Goal: Task Accomplishment & Management: Manage account settings

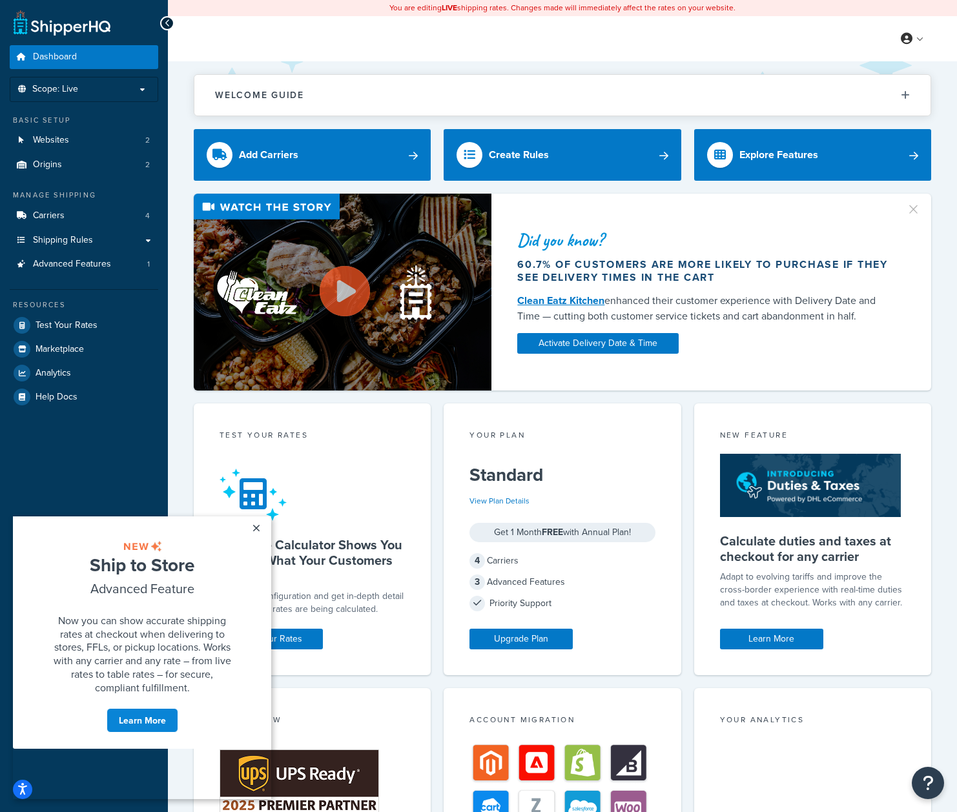
click at [77, 56] on link "Dashboard" at bounding box center [84, 57] width 148 height 24
click at [257, 525] on link "×" at bounding box center [256, 528] width 23 height 23
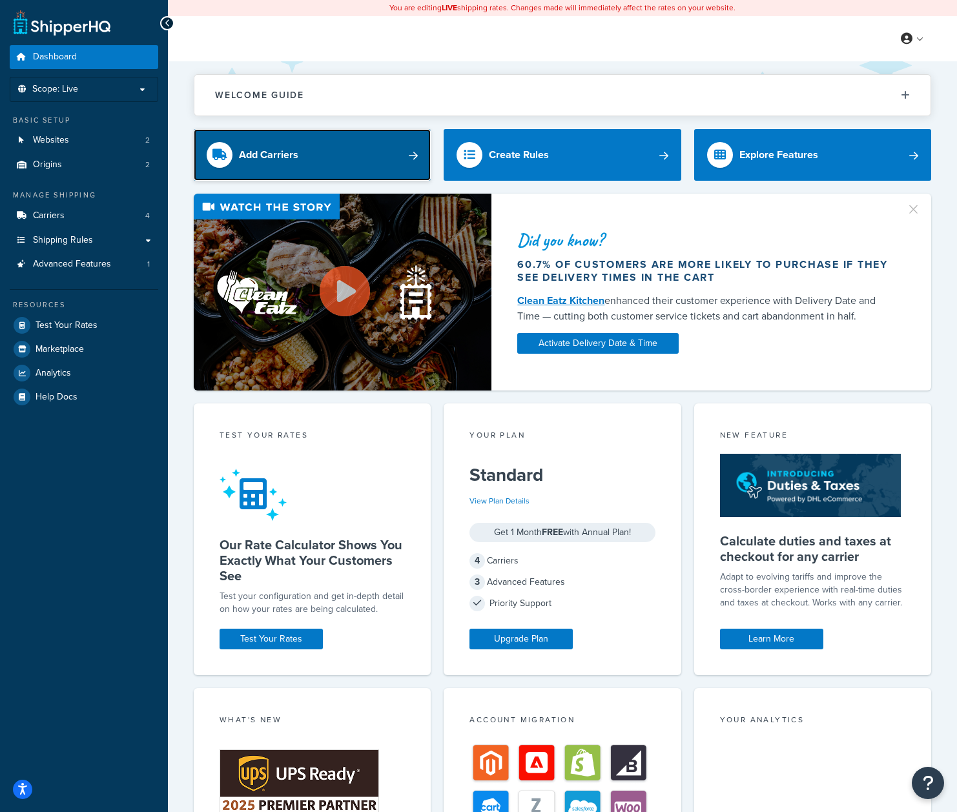
click at [335, 169] on link "Add Carriers" at bounding box center [312, 155] width 237 height 52
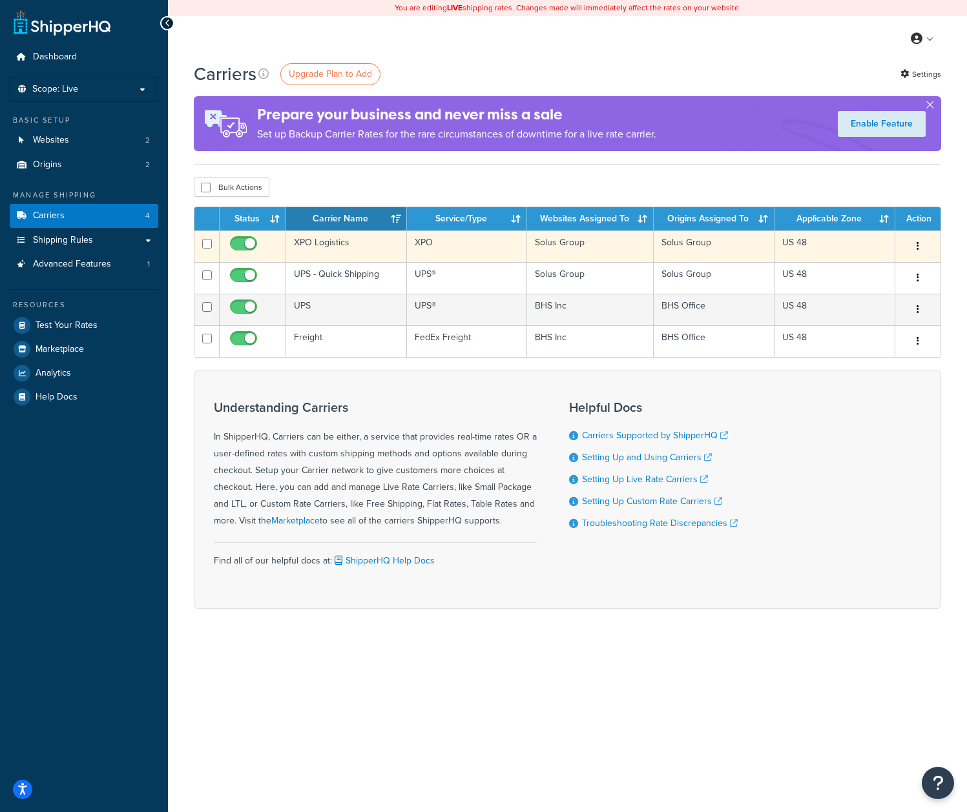
click at [376, 241] on td "XPO Logistics" at bounding box center [346, 246] width 121 height 32
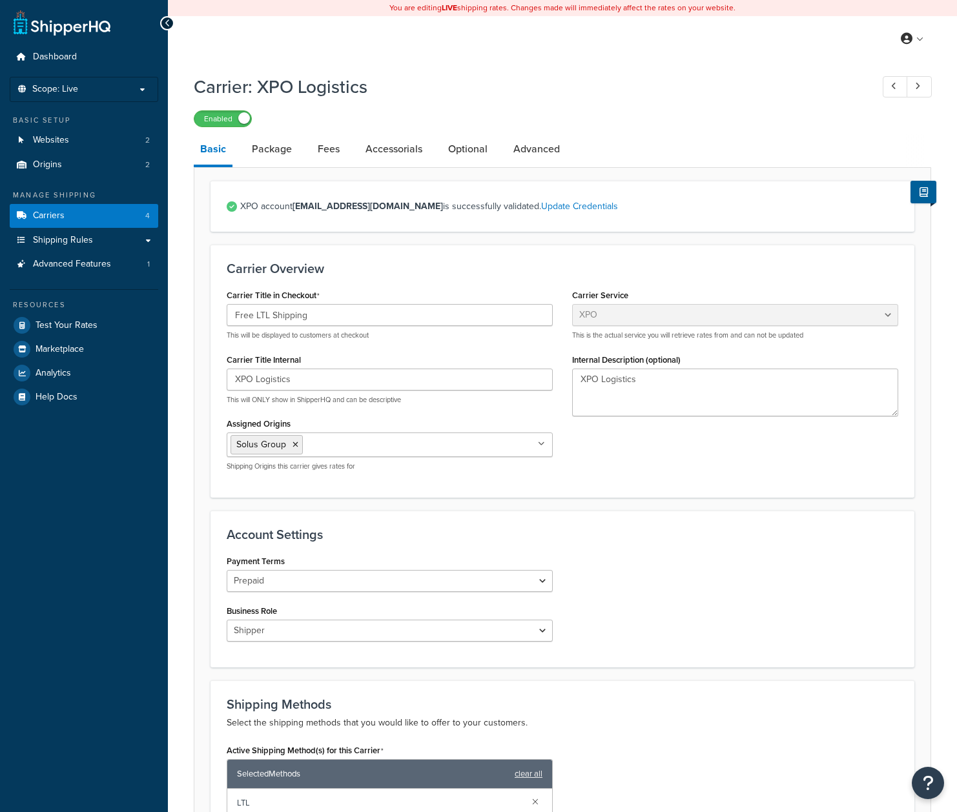
select select "conwayFreight"
click at [270, 148] on link "Package" at bounding box center [271, 149] width 53 height 31
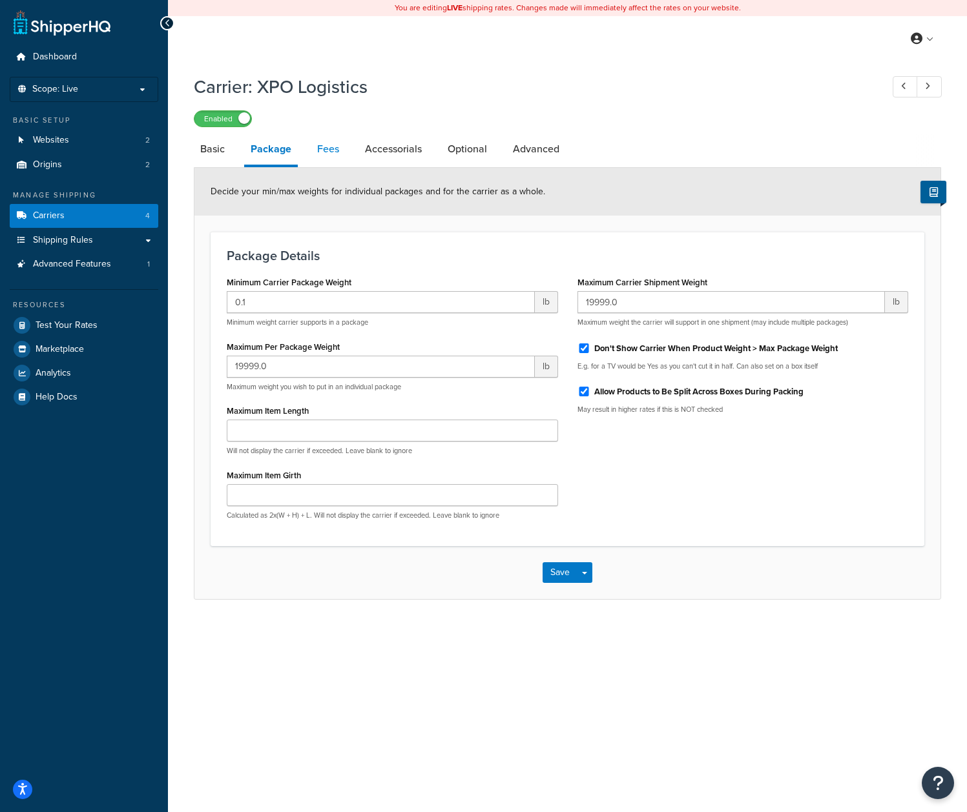
click at [333, 149] on link "Fees" at bounding box center [328, 149] width 35 height 31
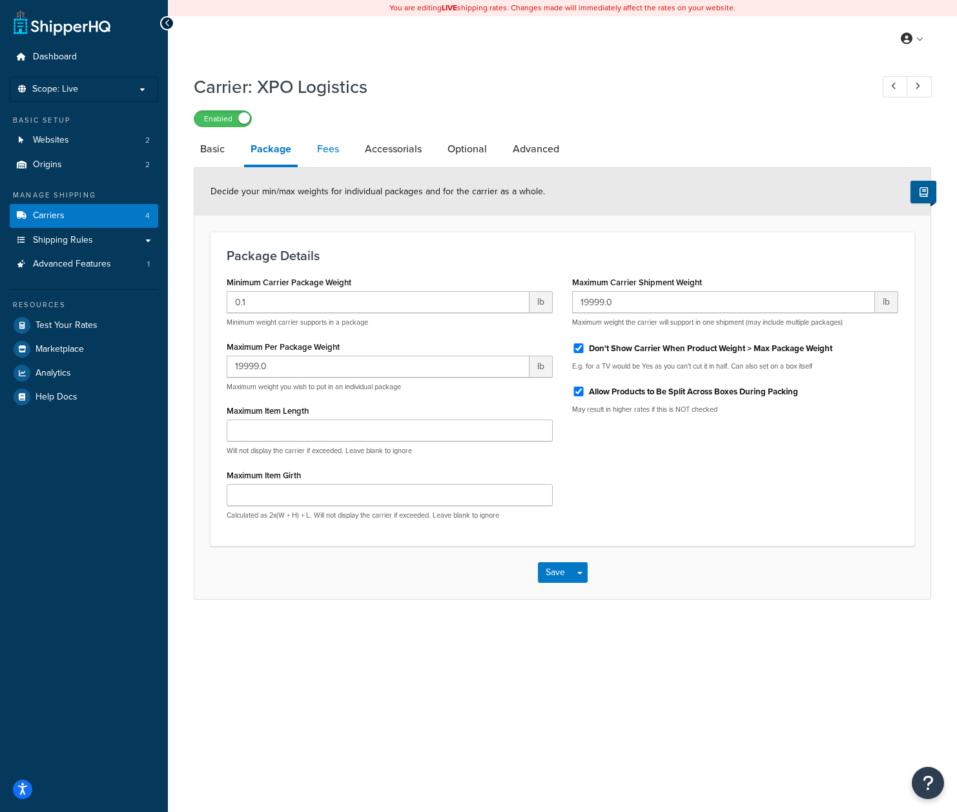
select select "AFTER"
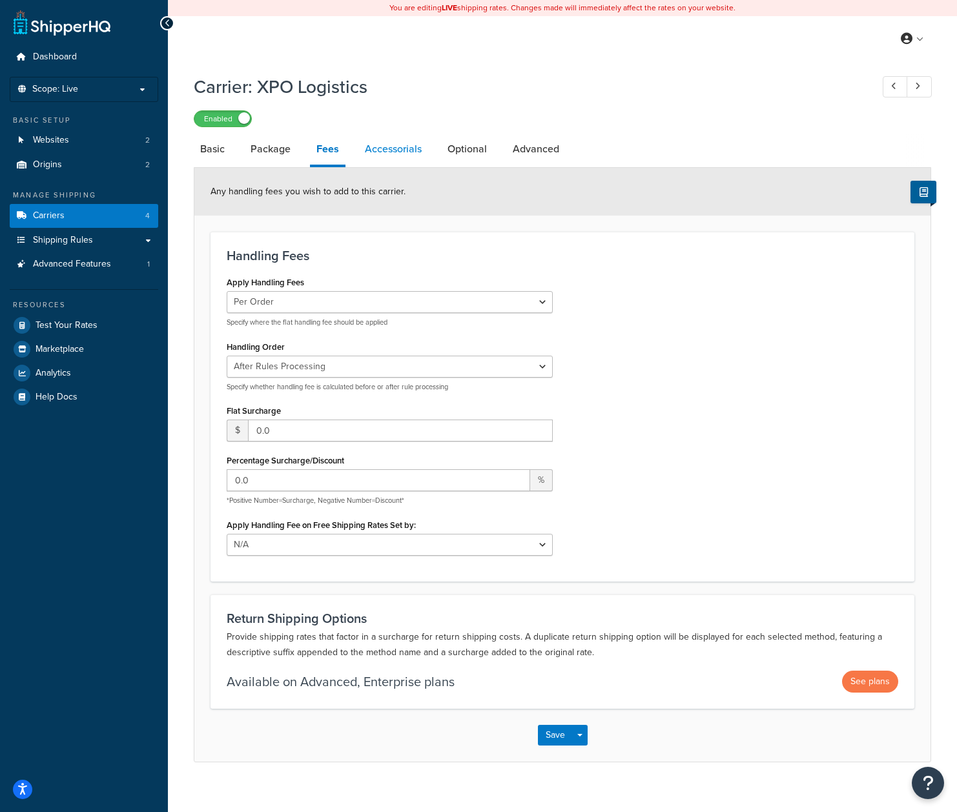
click at [382, 154] on link "Accessorials" at bounding box center [393, 149] width 70 height 31
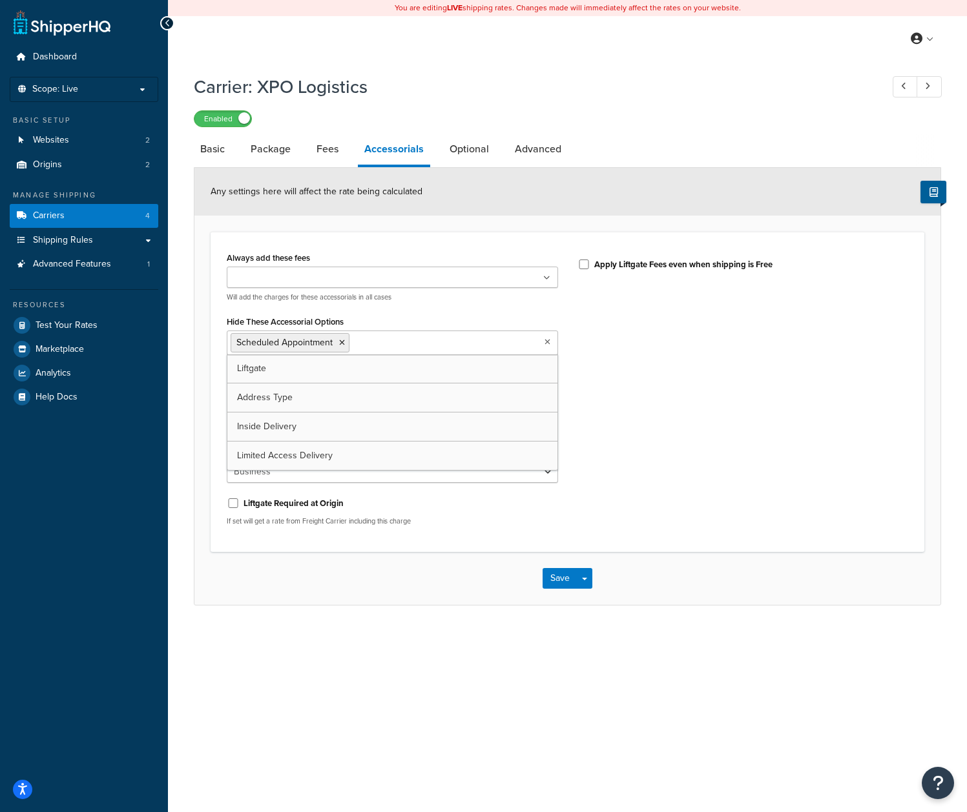
click at [546, 345] on icon at bounding box center [547, 342] width 6 height 8
click at [602, 372] on div "Always add these fees Liftgate Address Type Scheduled Appointment Inside Delive…" at bounding box center [567, 392] width 701 height 287
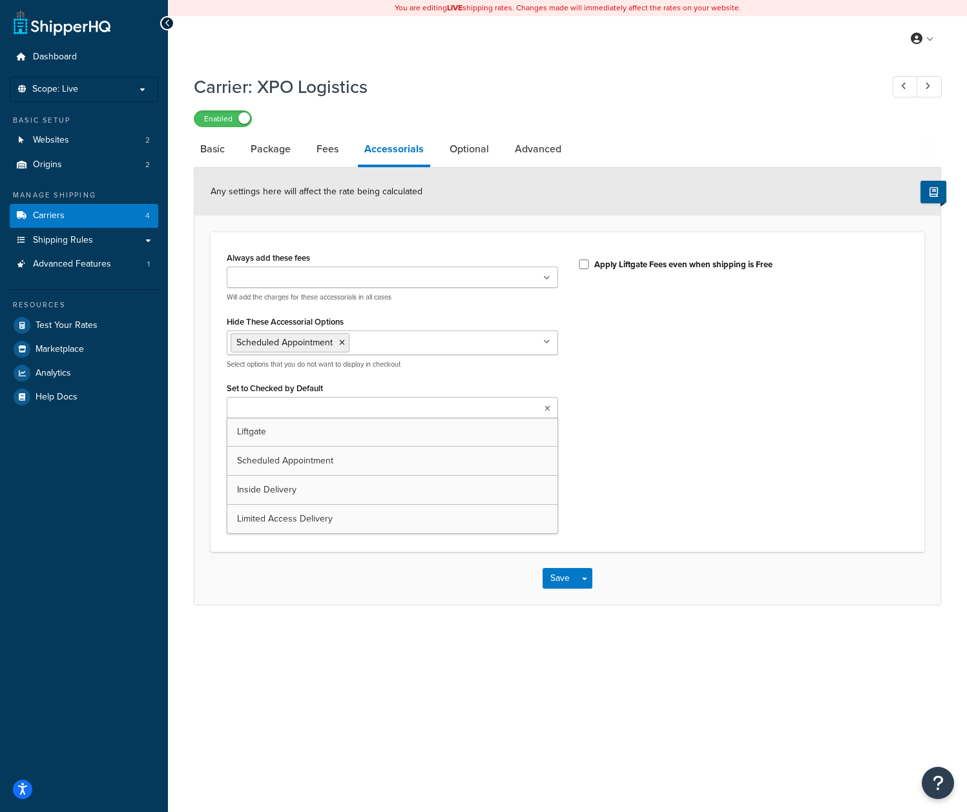
click at [361, 410] on ul at bounding box center [392, 407] width 331 height 21
click at [593, 413] on div "Always add these fees Liftgate Address Type Scheduled Appointment Inside Delive…" at bounding box center [567, 392] width 701 height 287
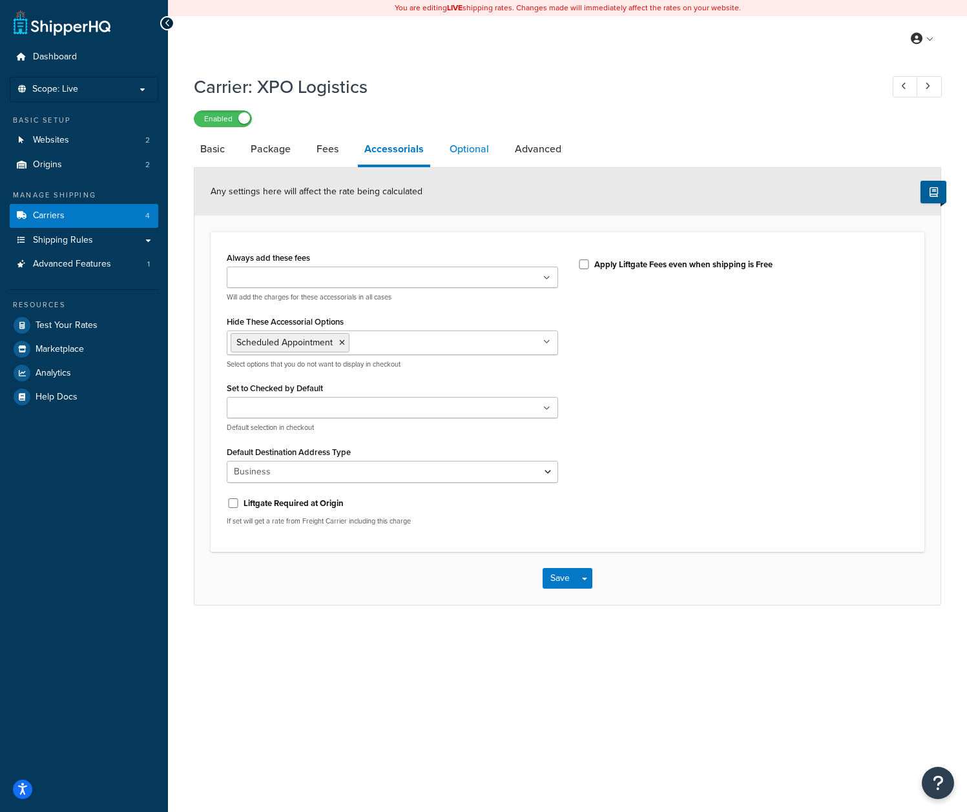
click at [469, 148] on link "Optional" at bounding box center [469, 149] width 52 height 31
select select "100"
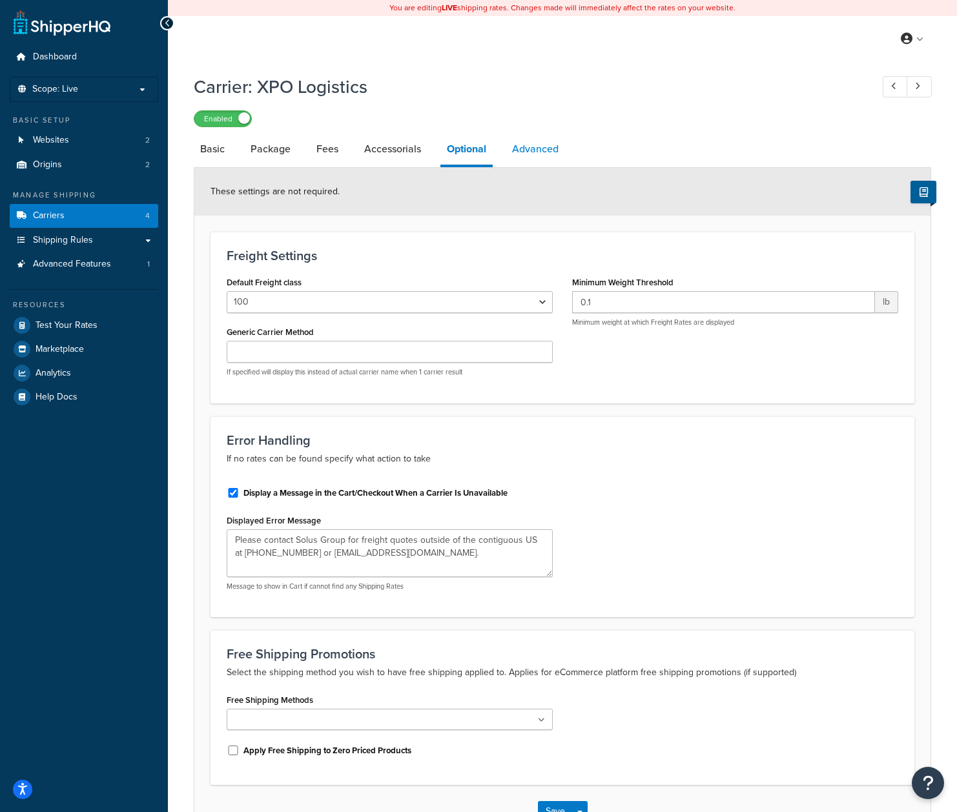
click at [530, 149] on link "Advanced" at bounding box center [535, 149] width 59 height 31
select select "false"
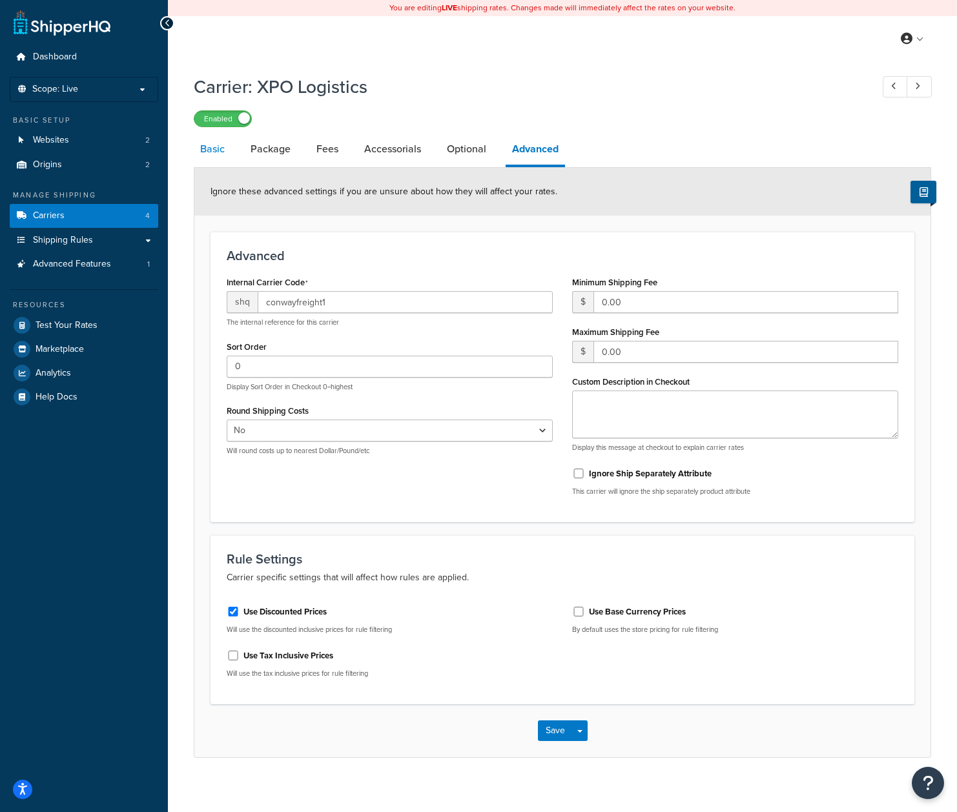
click at [212, 148] on link "Basic" at bounding box center [212, 149] width 37 height 31
select select "conwayFreight"
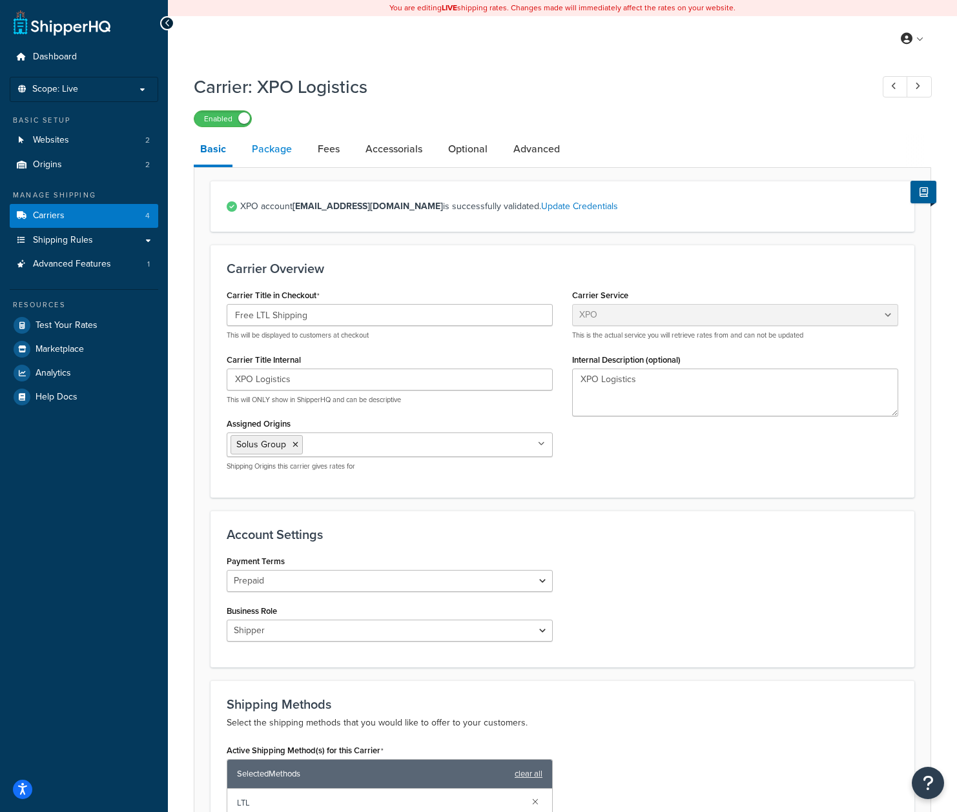
click at [283, 150] on link "Package" at bounding box center [271, 149] width 53 height 31
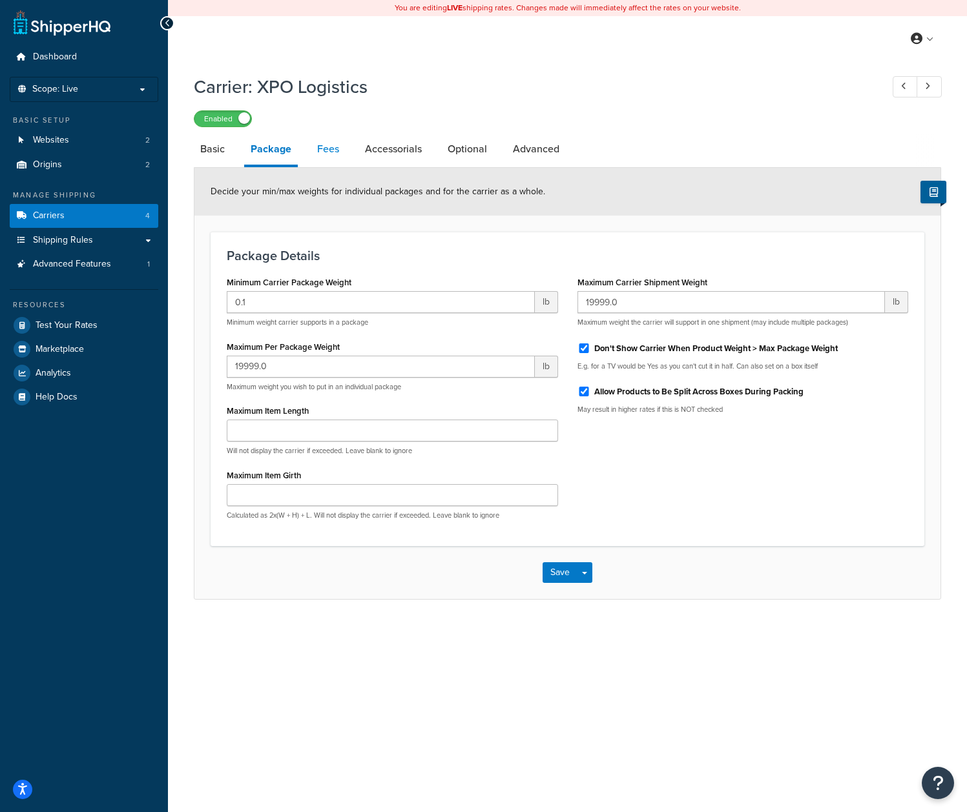
click at [322, 154] on link "Fees" at bounding box center [328, 149] width 35 height 31
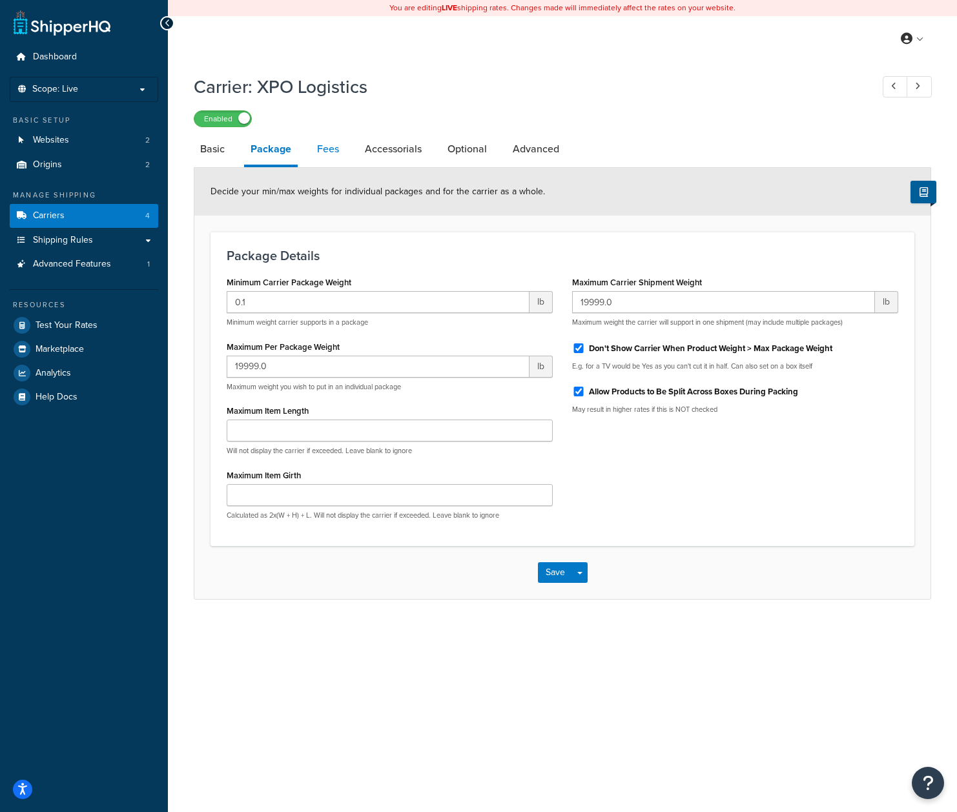
select select "AFTER"
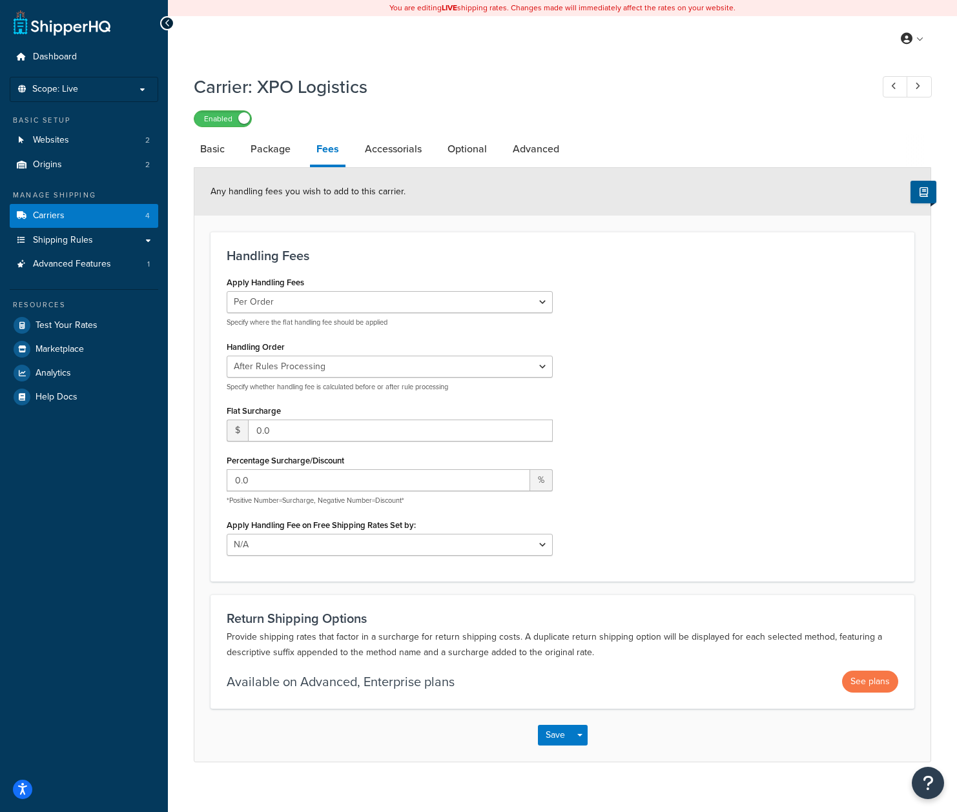
click at [106, 538] on div "Dashboard Scope: Live Basic Setup Websites 2 Origins 2 Manage Shipping Carriers…" at bounding box center [84, 413] width 168 height 827
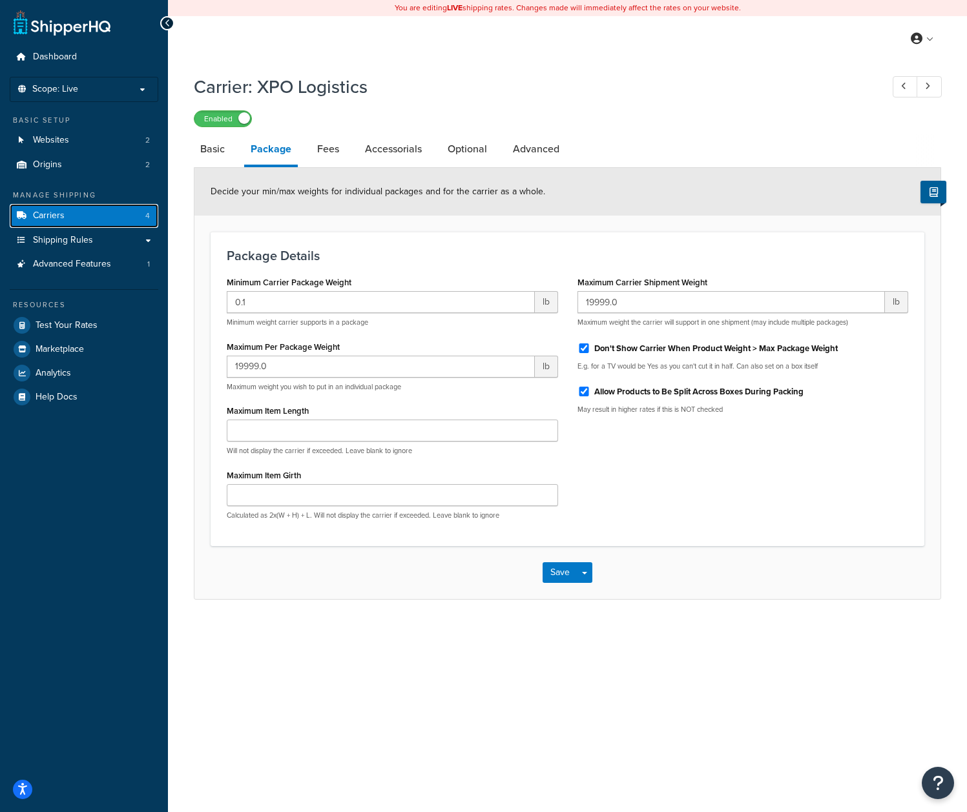
click at [52, 210] on span "Carriers" at bounding box center [49, 215] width 32 height 11
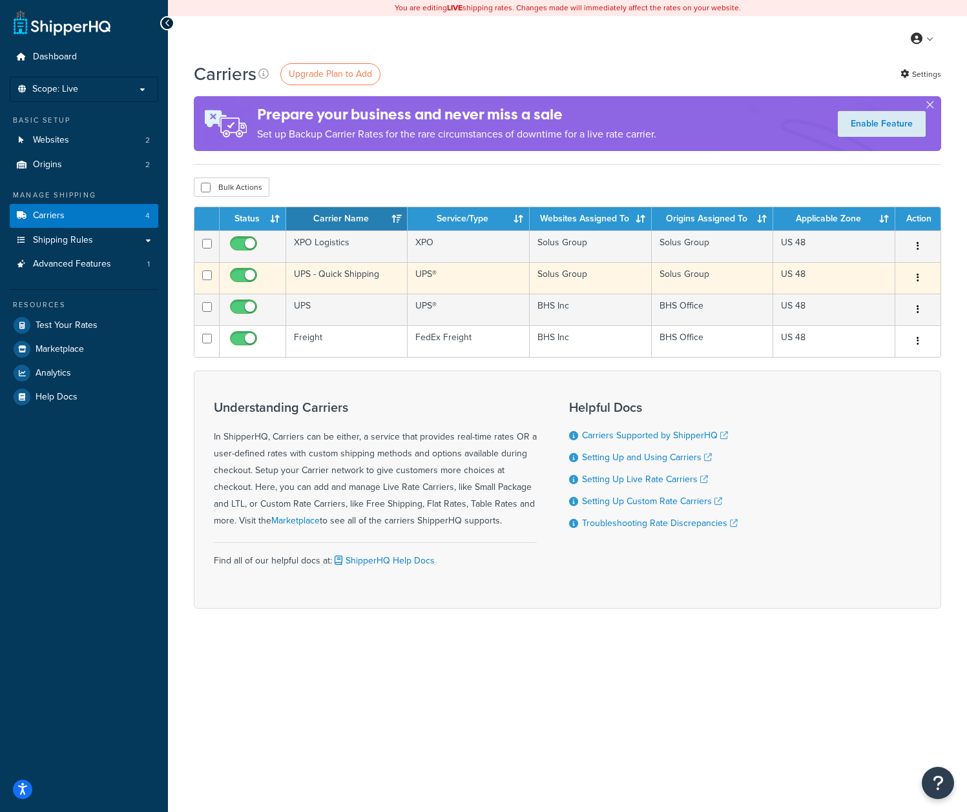
click at [366, 275] on td "UPS - Quick Shipping" at bounding box center [346, 278] width 121 height 32
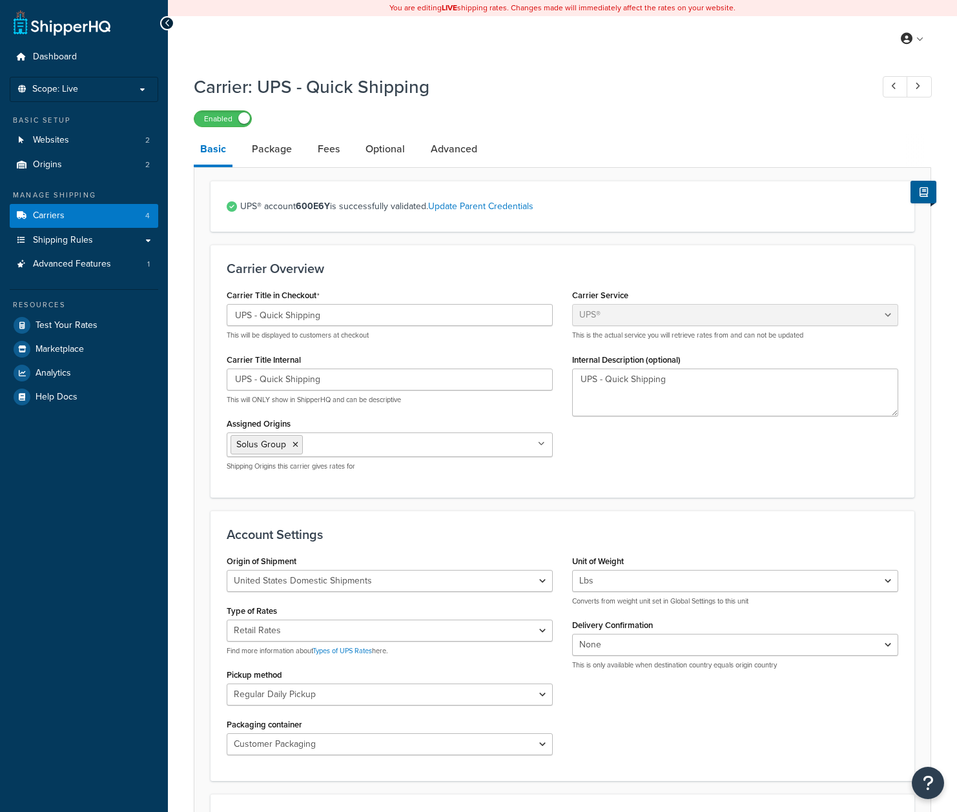
select select "ups"
select select "04"
click at [291, 148] on link "Package" at bounding box center [271, 149] width 53 height 31
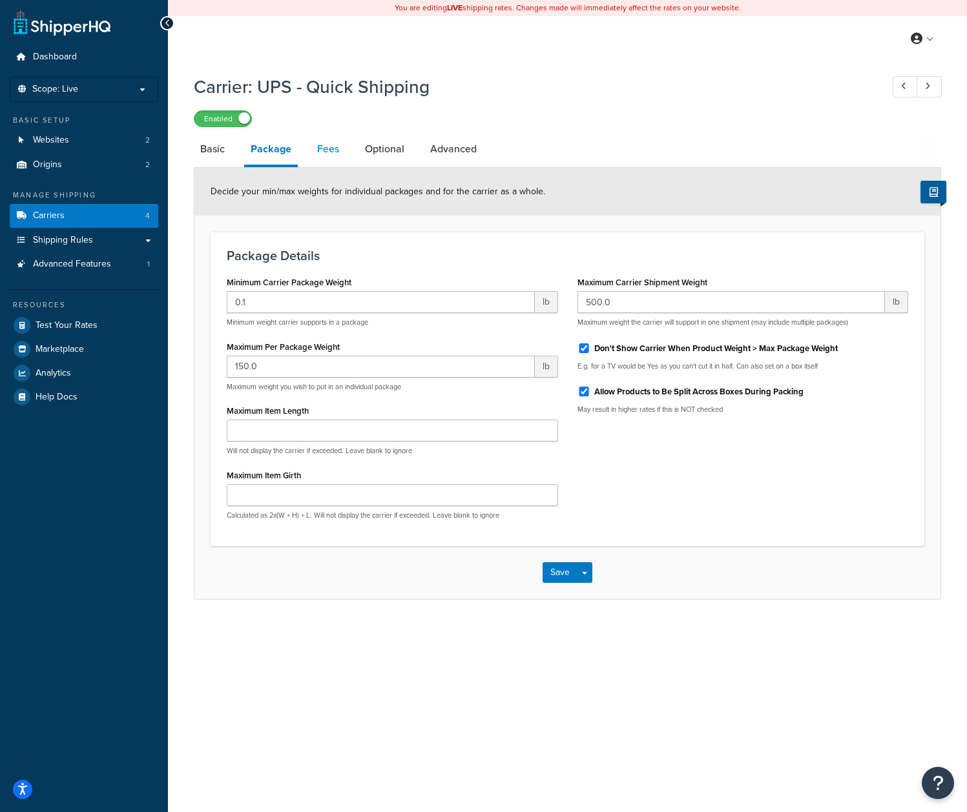
click at [326, 150] on link "Fees" at bounding box center [328, 149] width 35 height 31
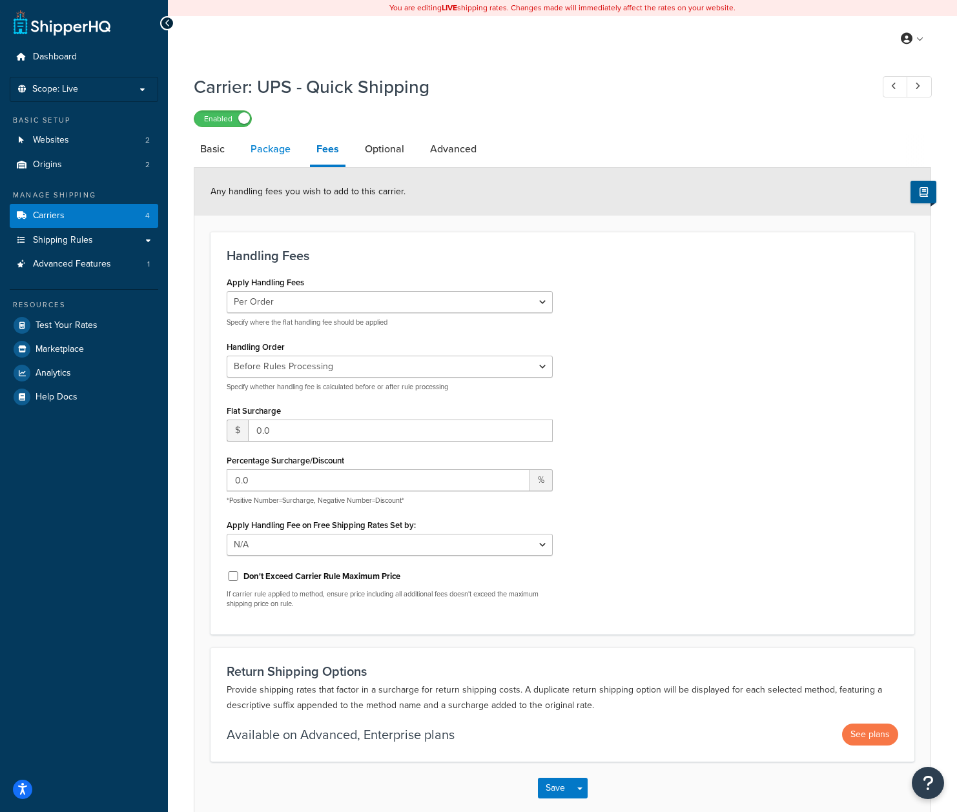
click at [261, 152] on link "Package" at bounding box center [270, 149] width 53 height 31
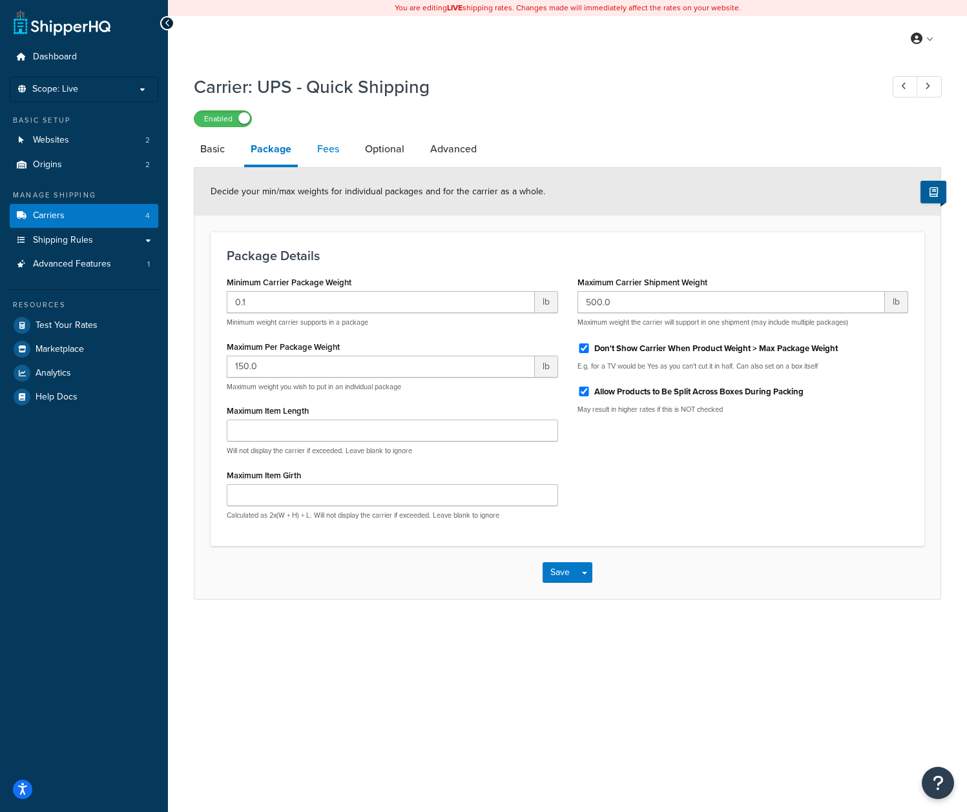
click at [332, 152] on link "Fees" at bounding box center [328, 149] width 35 height 31
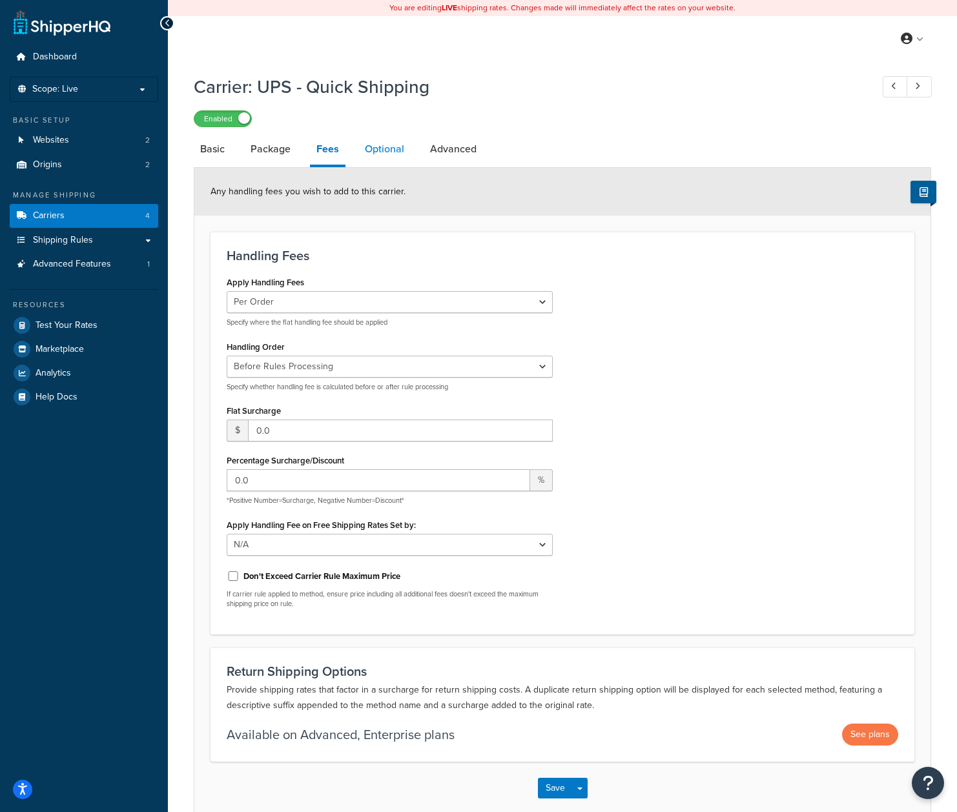
click at [387, 148] on link "Optional" at bounding box center [384, 149] width 52 height 31
select select "business"
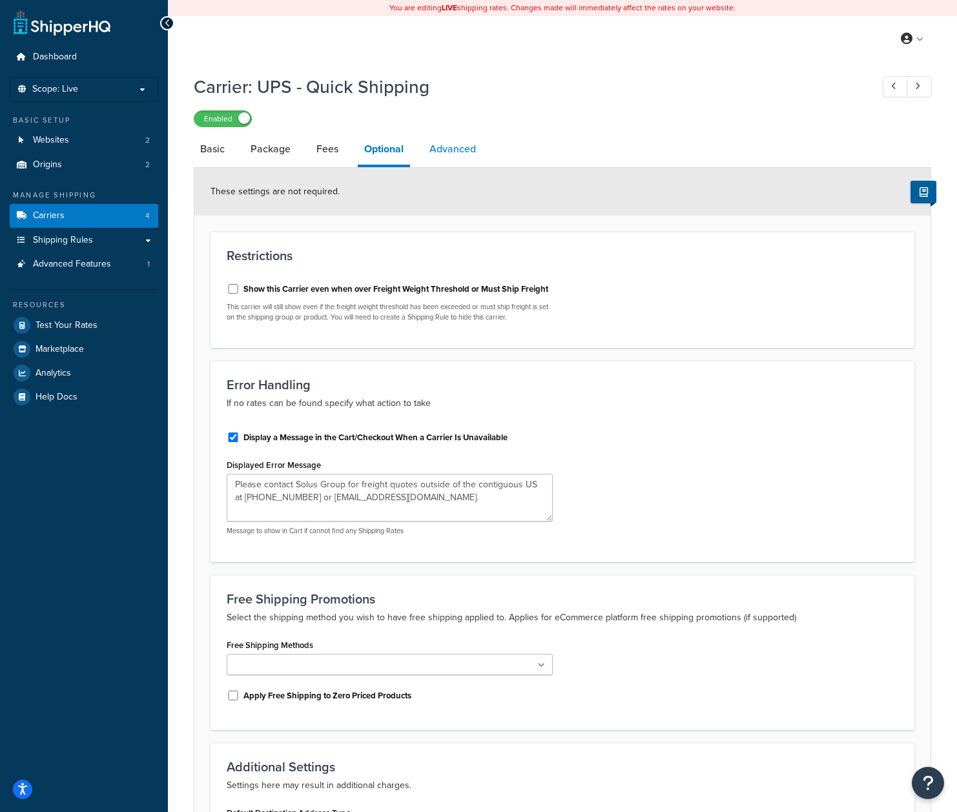
click at [455, 153] on link "Advanced" at bounding box center [452, 149] width 59 height 31
select select "false"
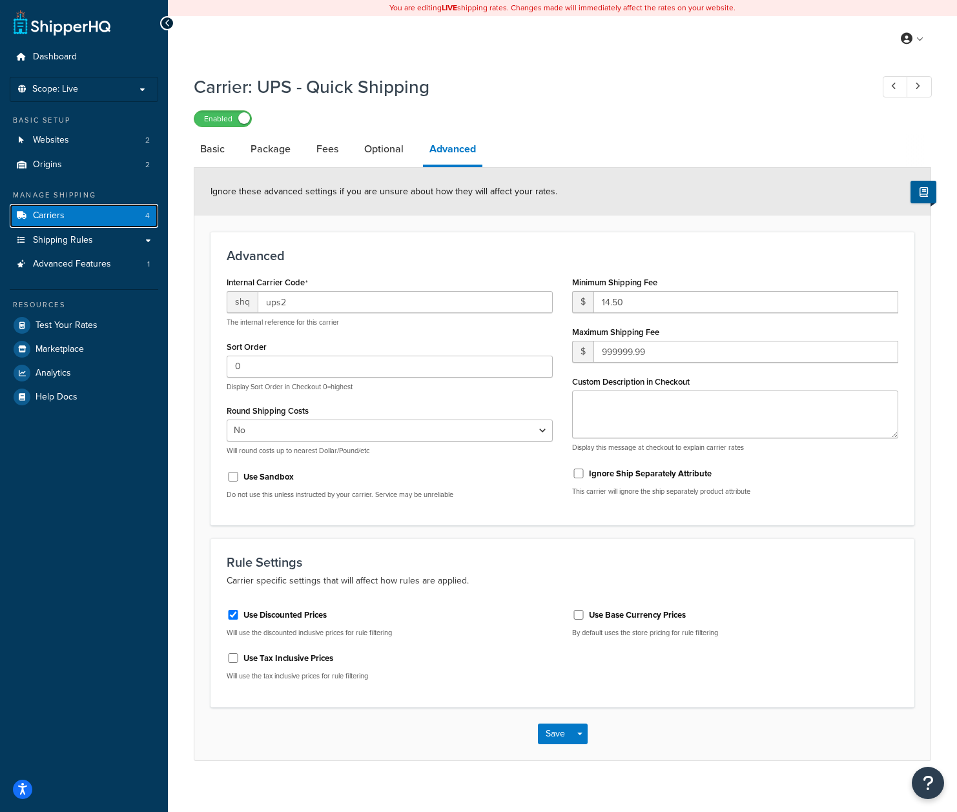
click at [67, 212] on link "Carriers 4" at bounding box center [84, 216] width 148 height 24
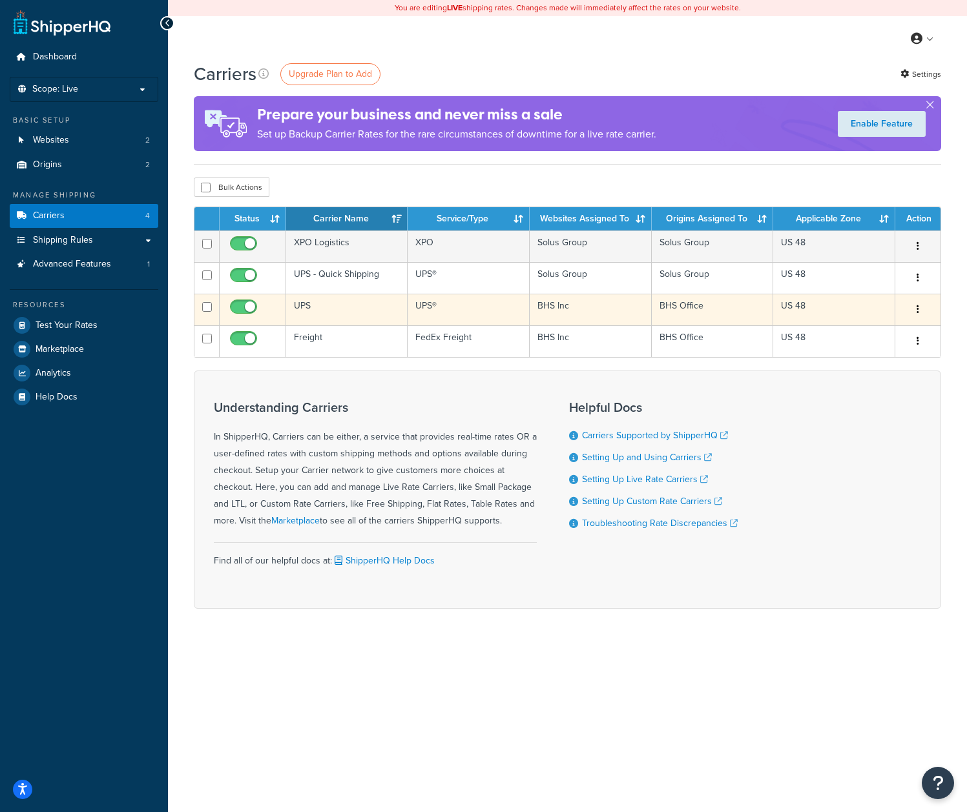
click at [335, 305] on td "UPS" at bounding box center [346, 310] width 121 height 32
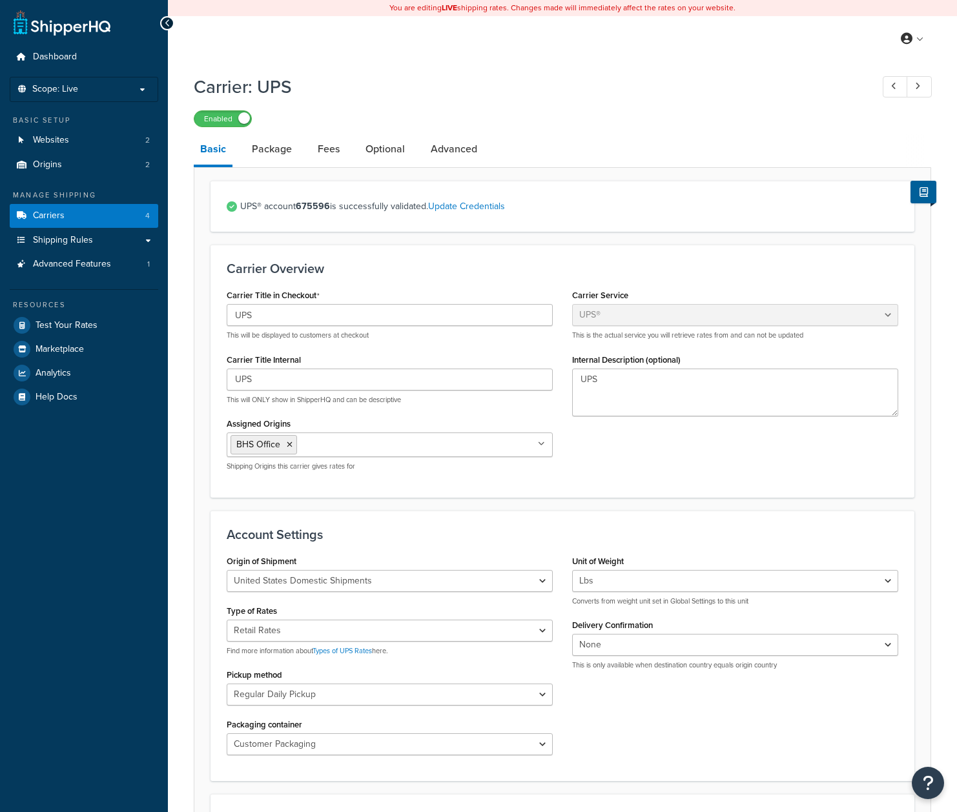
select select "ups"
select select "04"
click at [261, 148] on link "Package" at bounding box center [271, 149] width 53 height 31
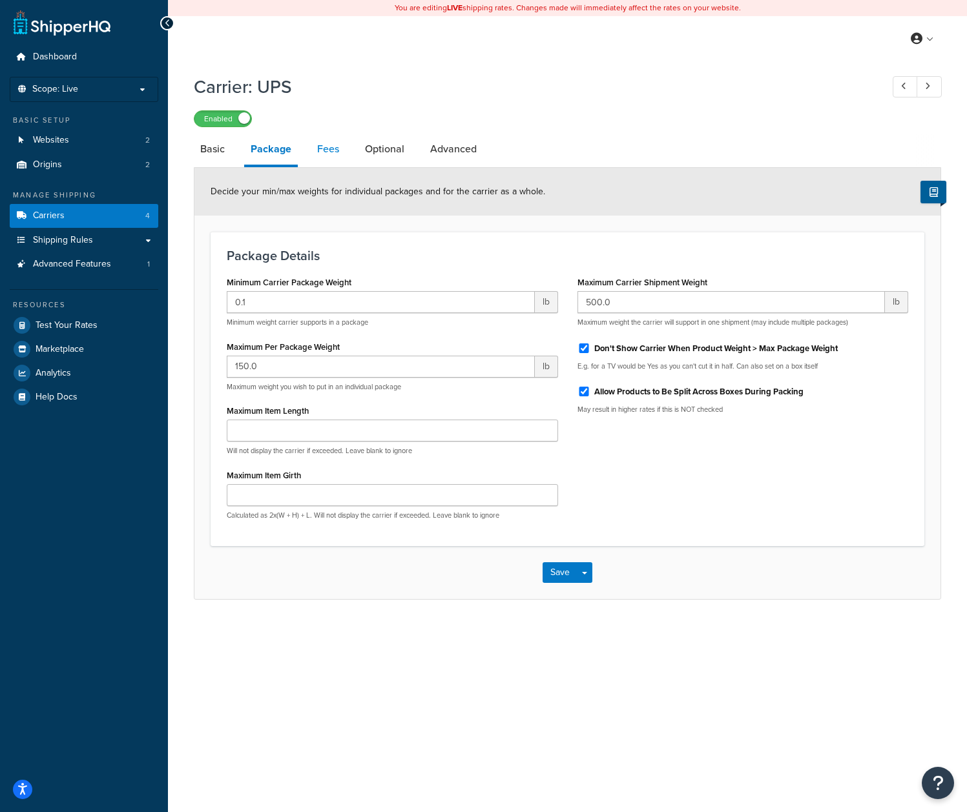
click at [335, 148] on link "Fees" at bounding box center [328, 149] width 35 height 31
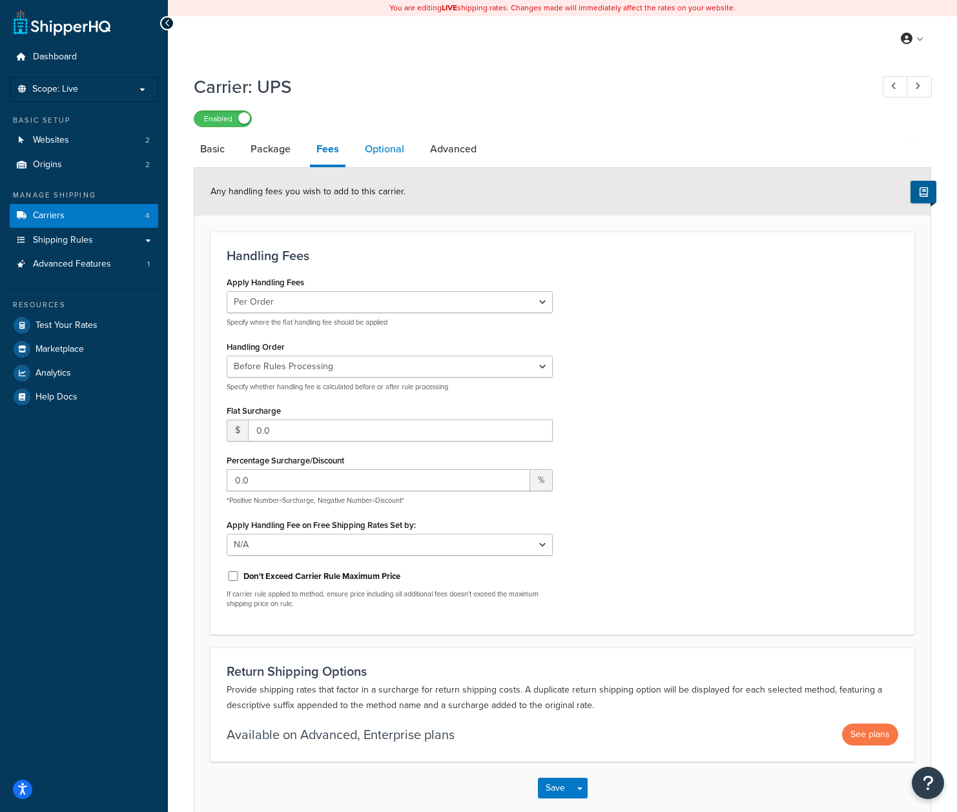
click at [386, 153] on link "Optional" at bounding box center [384, 149] width 52 height 31
select select "business"
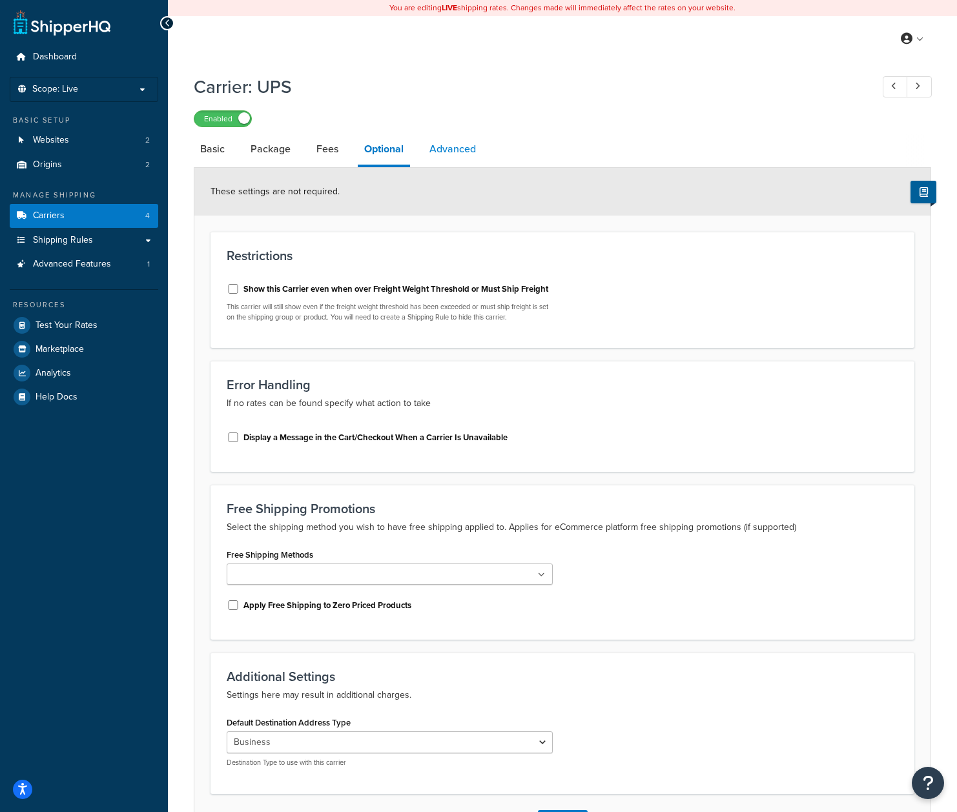
click at [462, 152] on link "Advanced" at bounding box center [452, 149] width 59 height 31
select select "false"
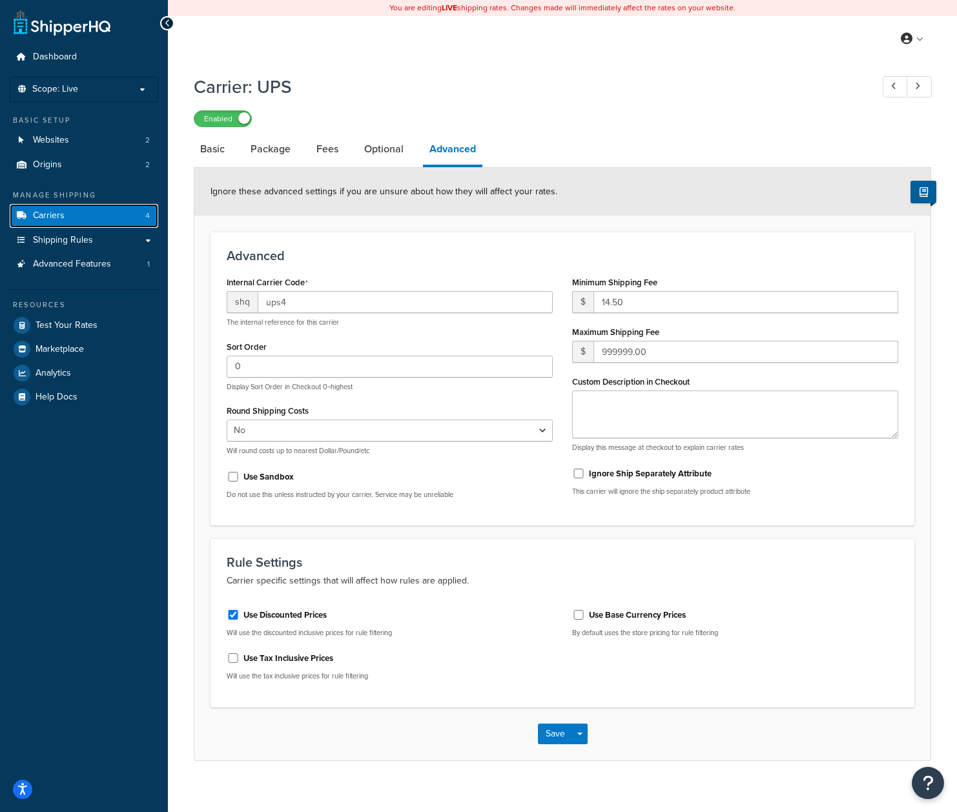
click at [54, 214] on span "Carriers" at bounding box center [49, 215] width 32 height 11
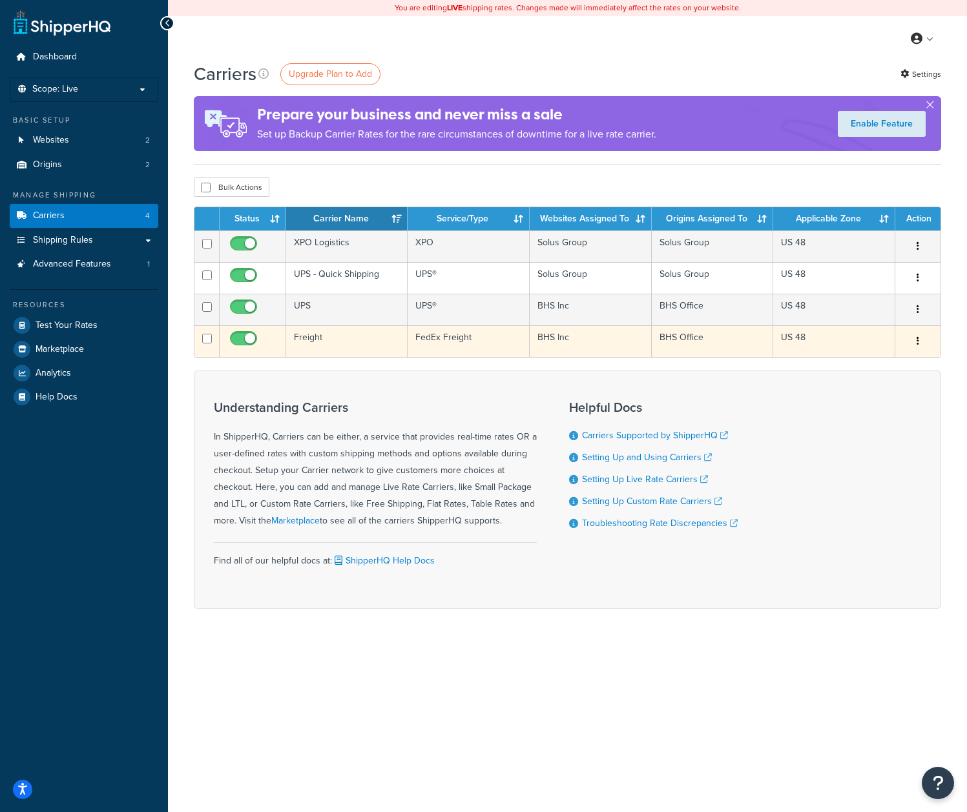
click at [344, 339] on td "Freight" at bounding box center [346, 341] width 121 height 32
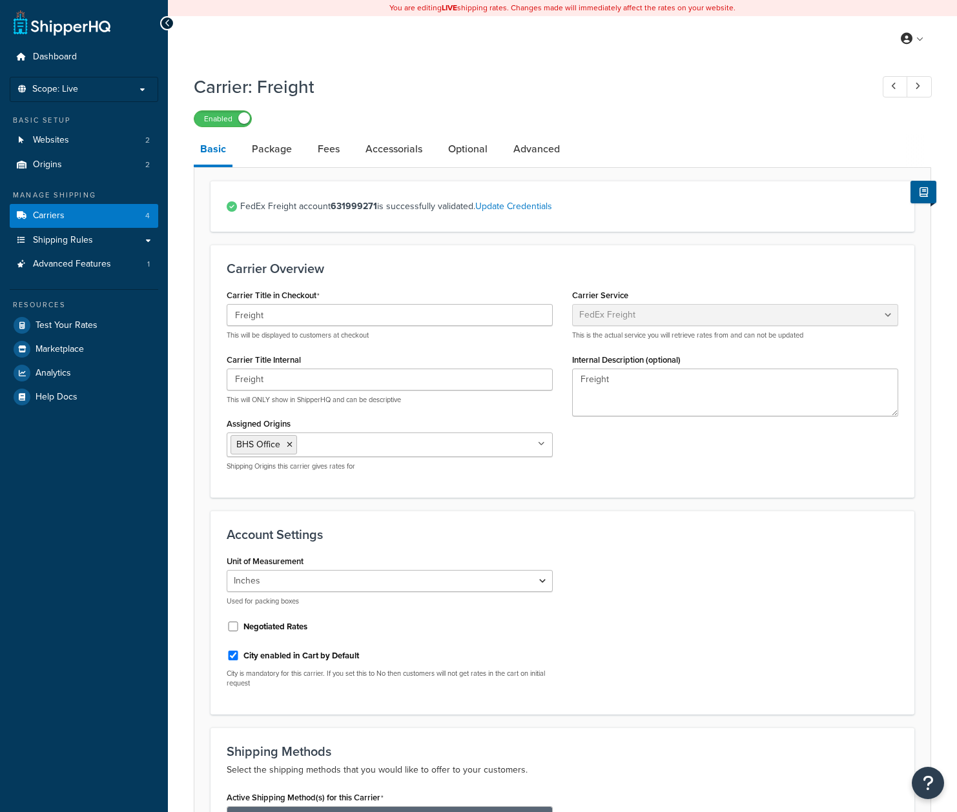
select select "fedExFreight"
click at [57, 214] on span "Carriers" at bounding box center [49, 215] width 32 height 11
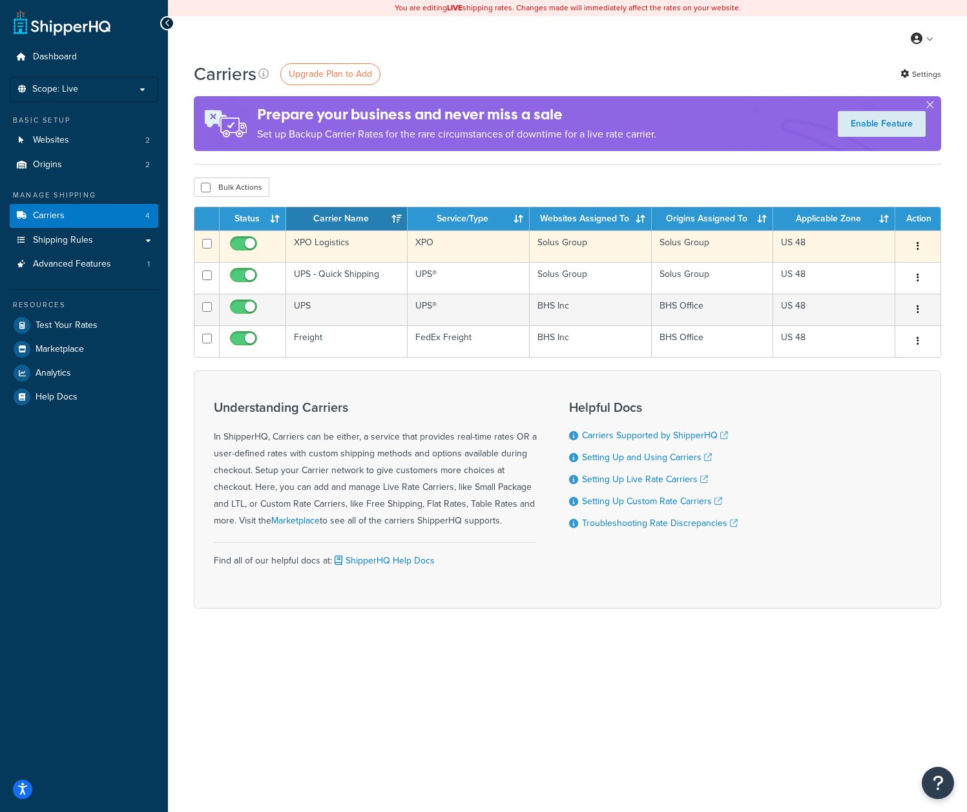
click at [364, 245] on td "XPO Logistics" at bounding box center [346, 246] width 121 height 32
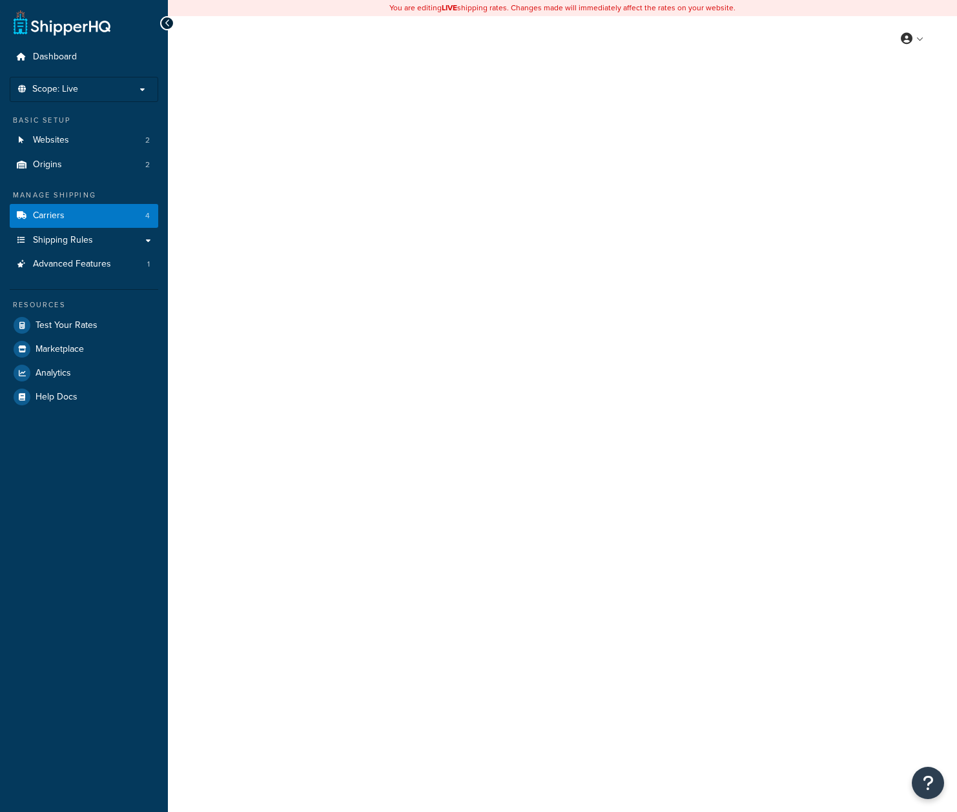
select select "conwayFreight"
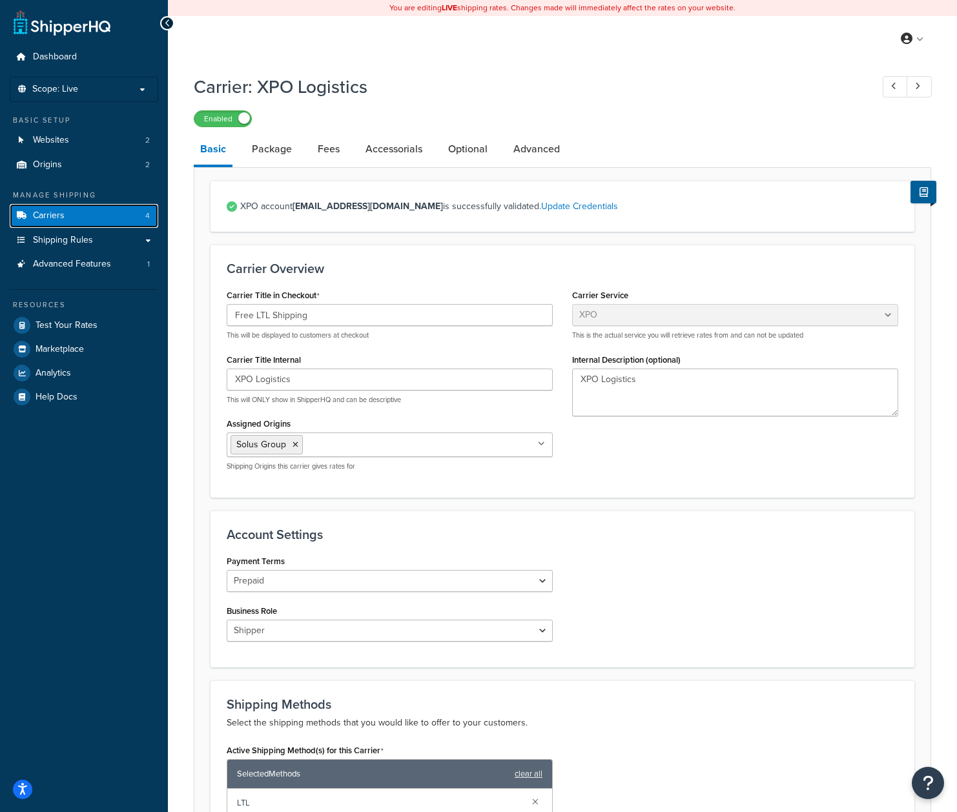
click at [74, 217] on link "Carriers 4" at bounding box center [84, 216] width 148 height 24
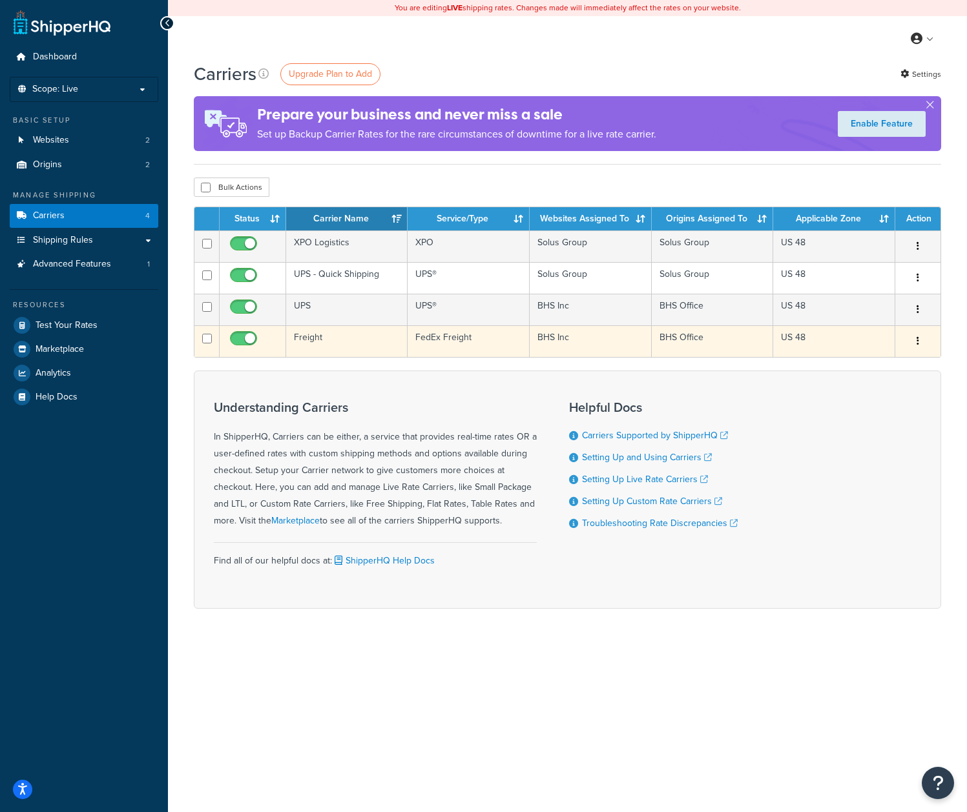
click at [328, 349] on td "Freight" at bounding box center [346, 341] width 121 height 32
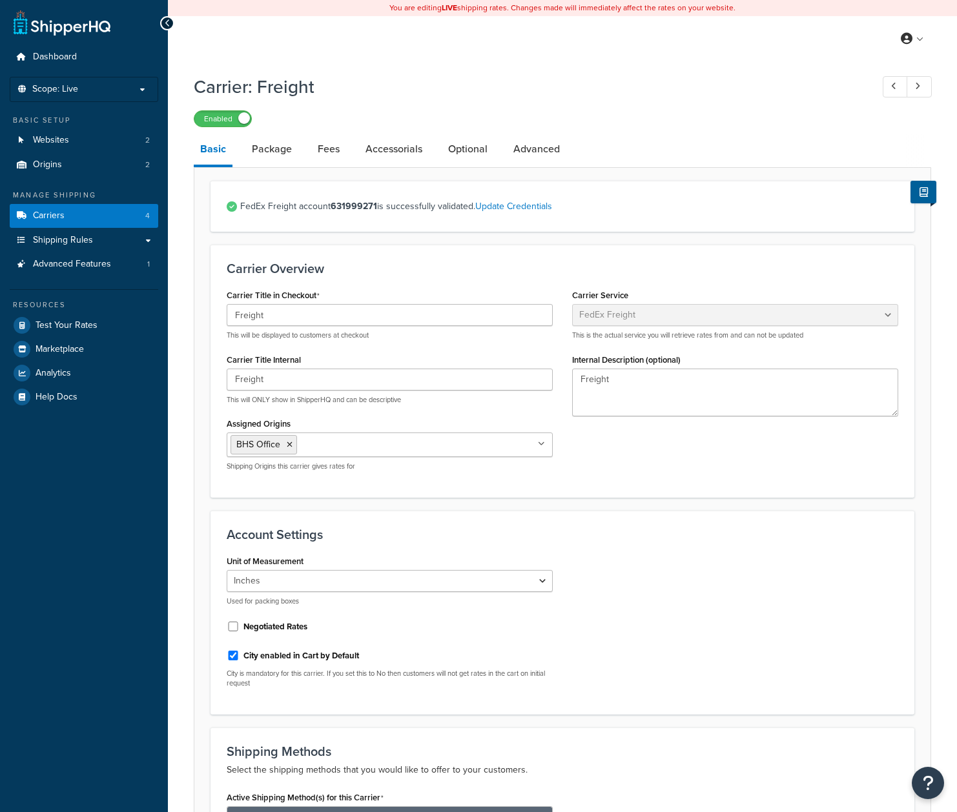
select select "fedExFreight"
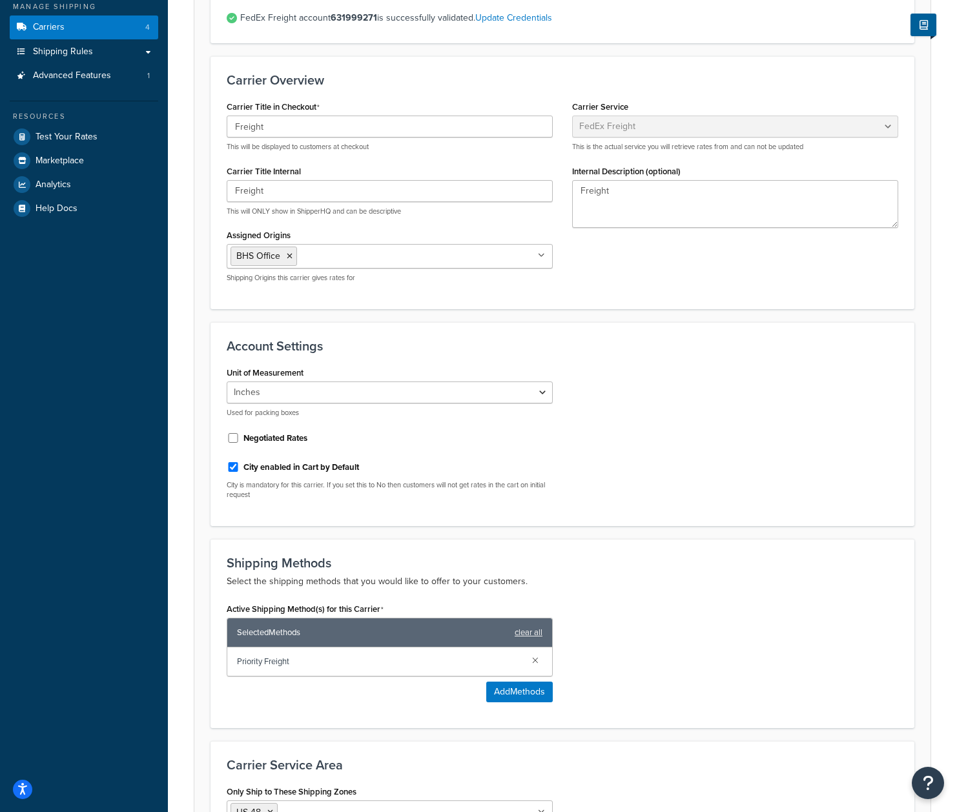
scroll to position [189, 0]
click at [543, 393] on select "Inches Centimetres" at bounding box center [390, 392] width 326 height 22
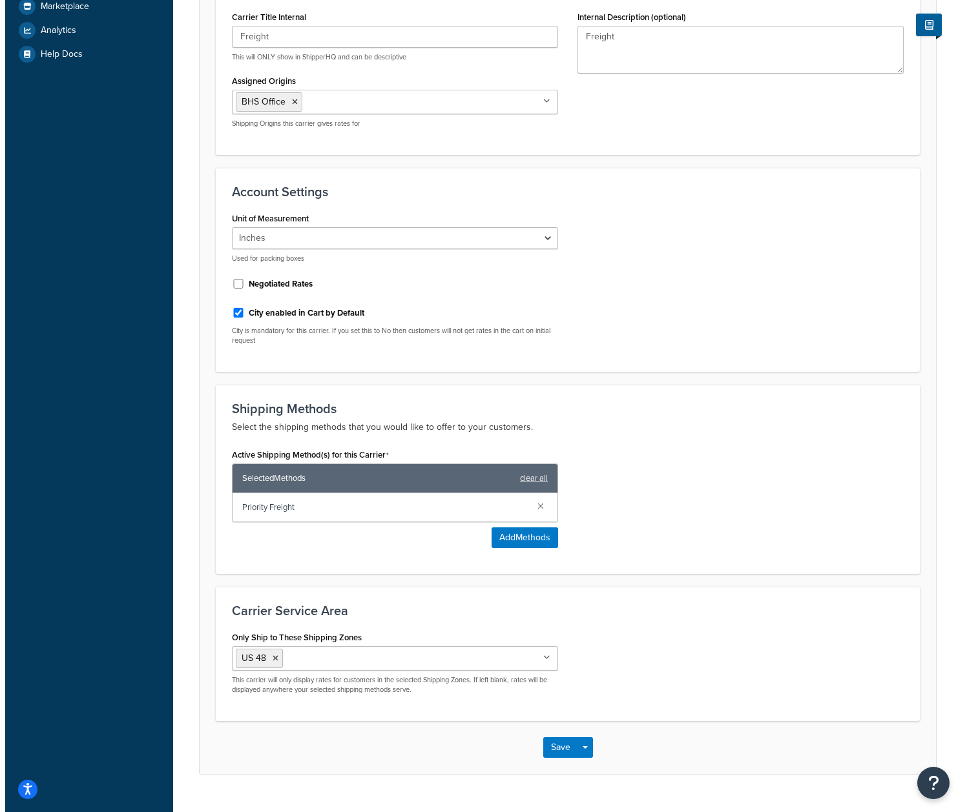
scroll to position [344, 0]
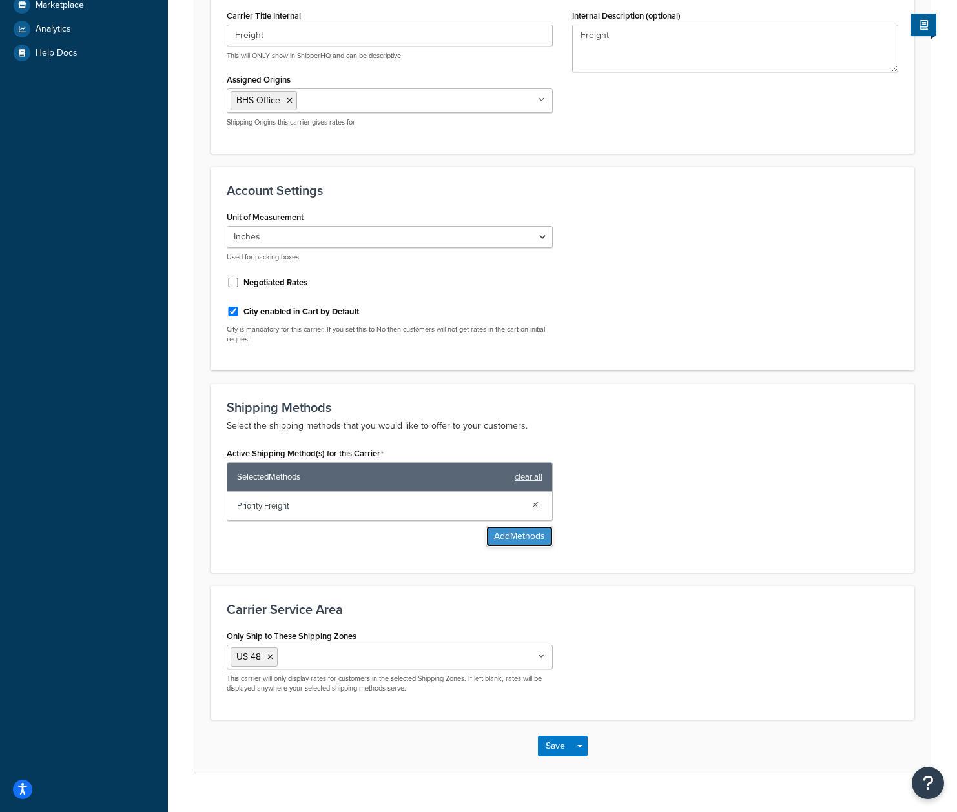
click at [539, 542] on button "Add Methods" at bounding box center [519, 536] width 67 height 21
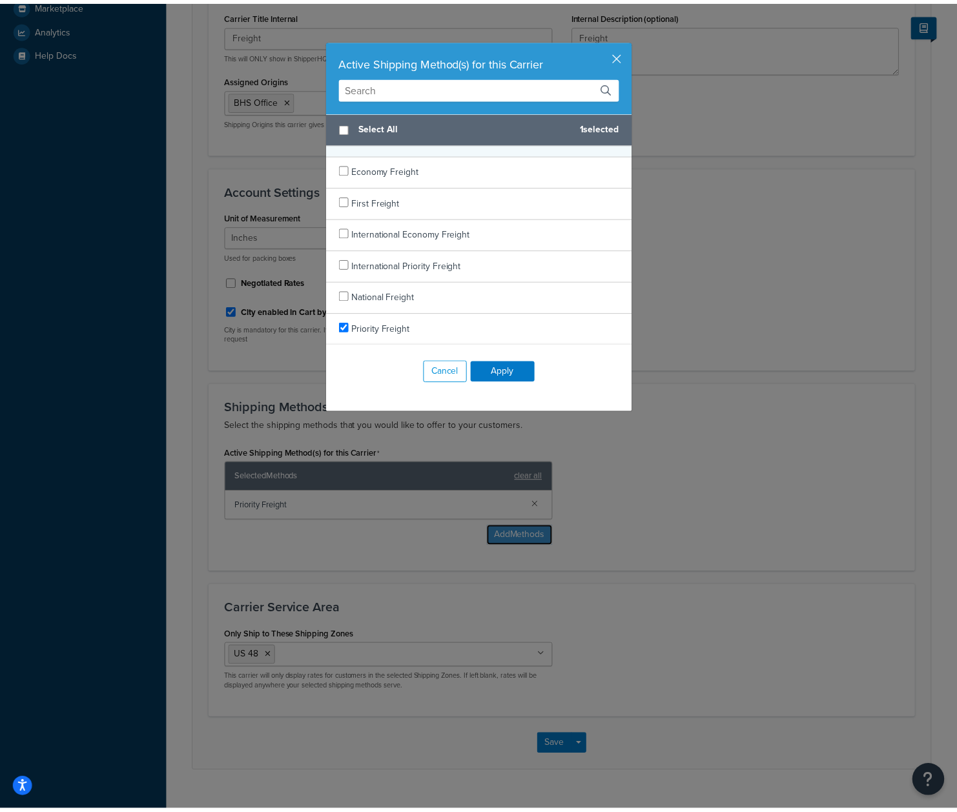
scroll to position [83, 0]
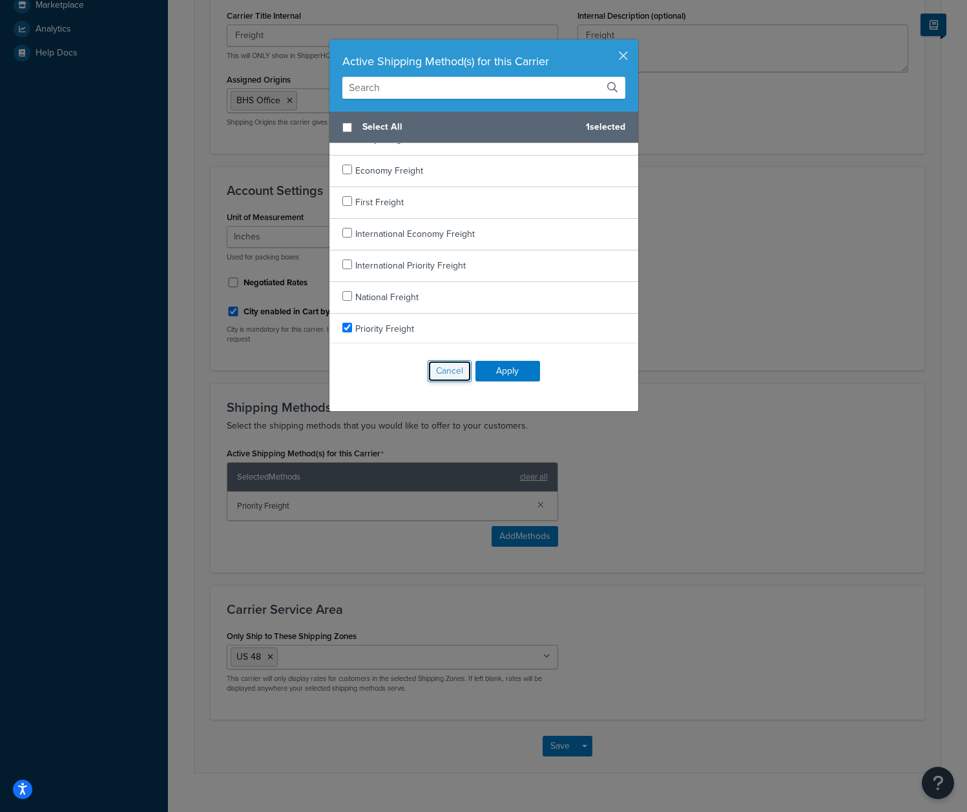
click at [438, 371] on button "Cancel" at bounding box center [449, 371] width 44 height 22
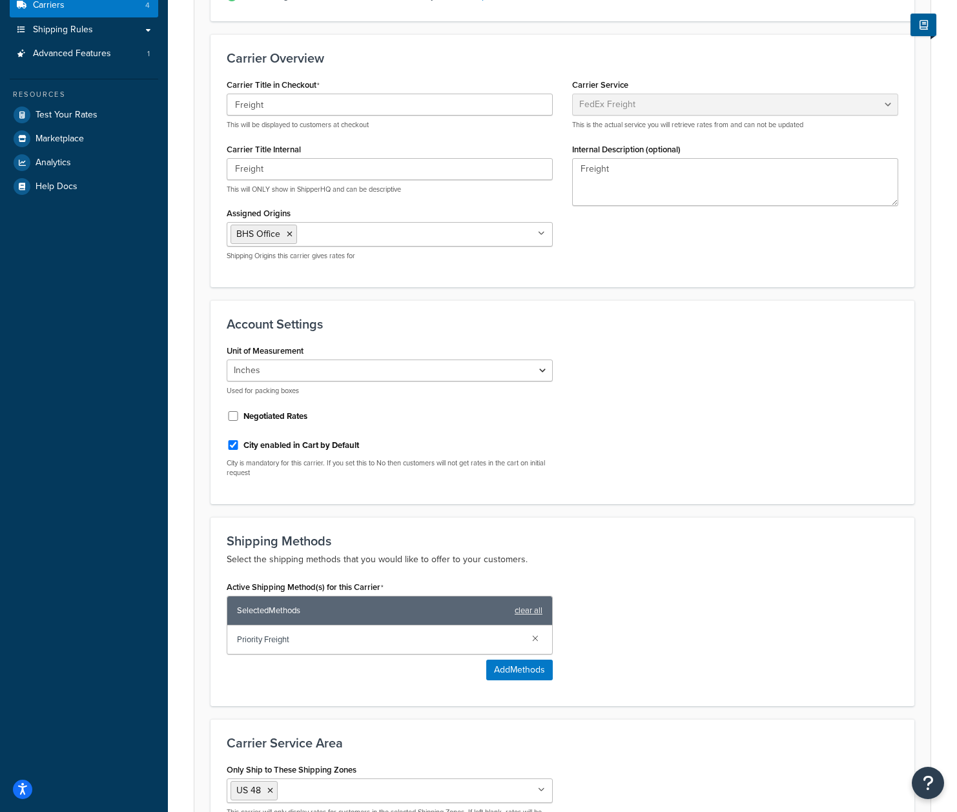
scroll to position [0, 0]
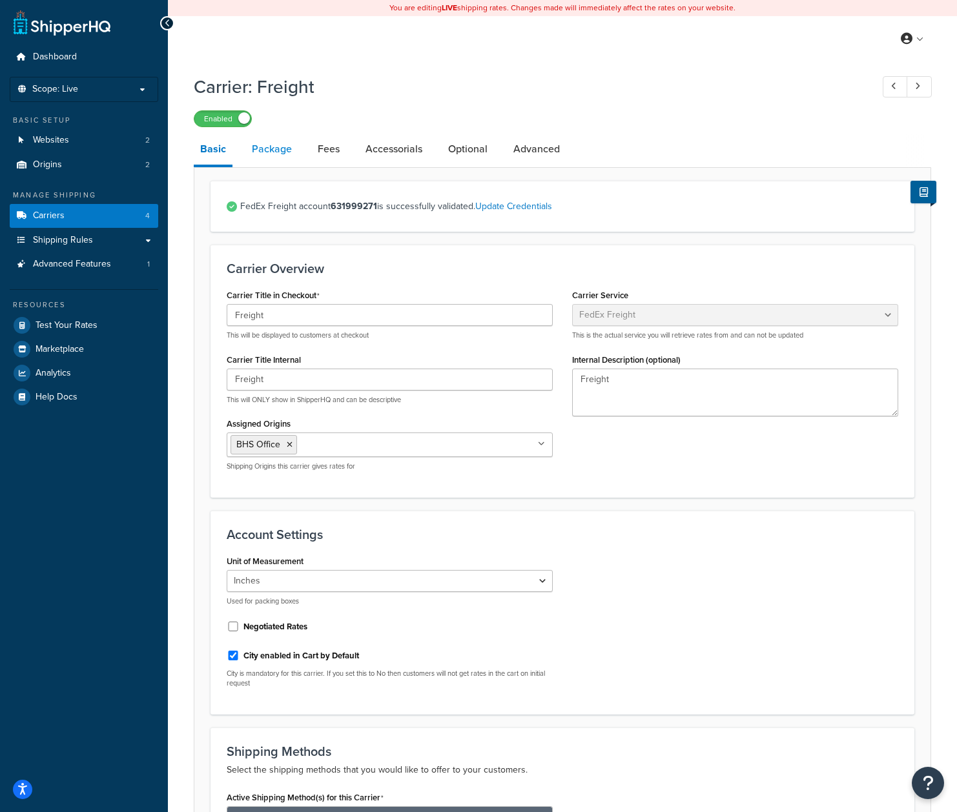
click at [286, 149] on link "Package" at bounding box center [271, 149] width 53 height 31
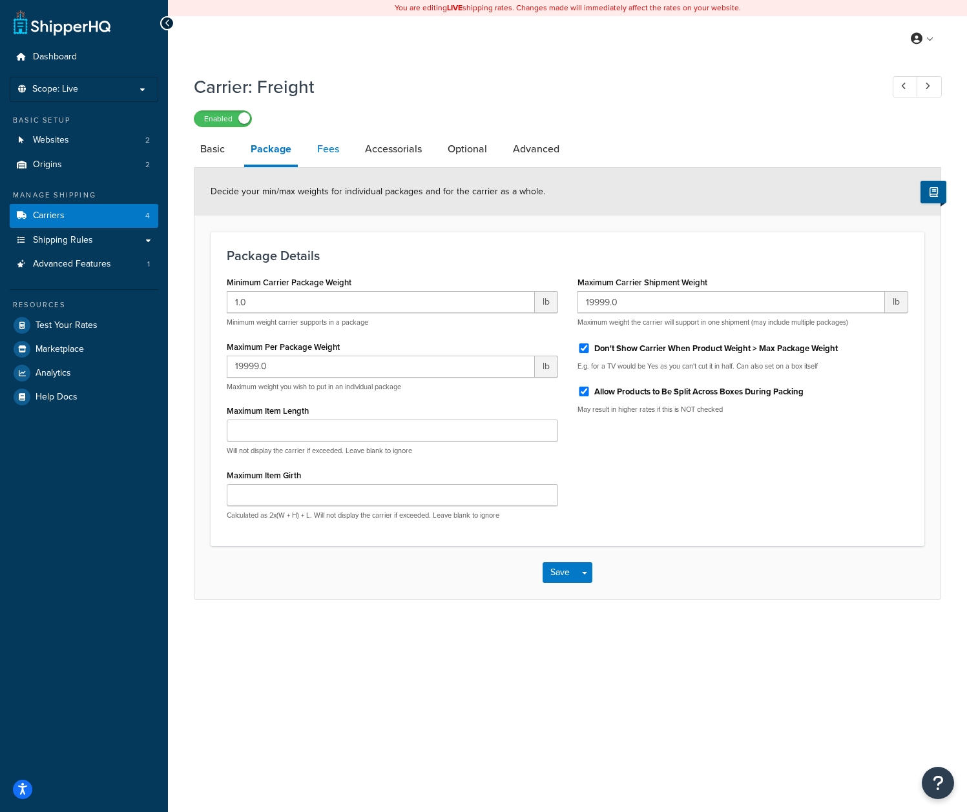
click at [325, 148] on link "Fees" at bounding box center [328, 149] width 35 height 31
select select "AFTER"
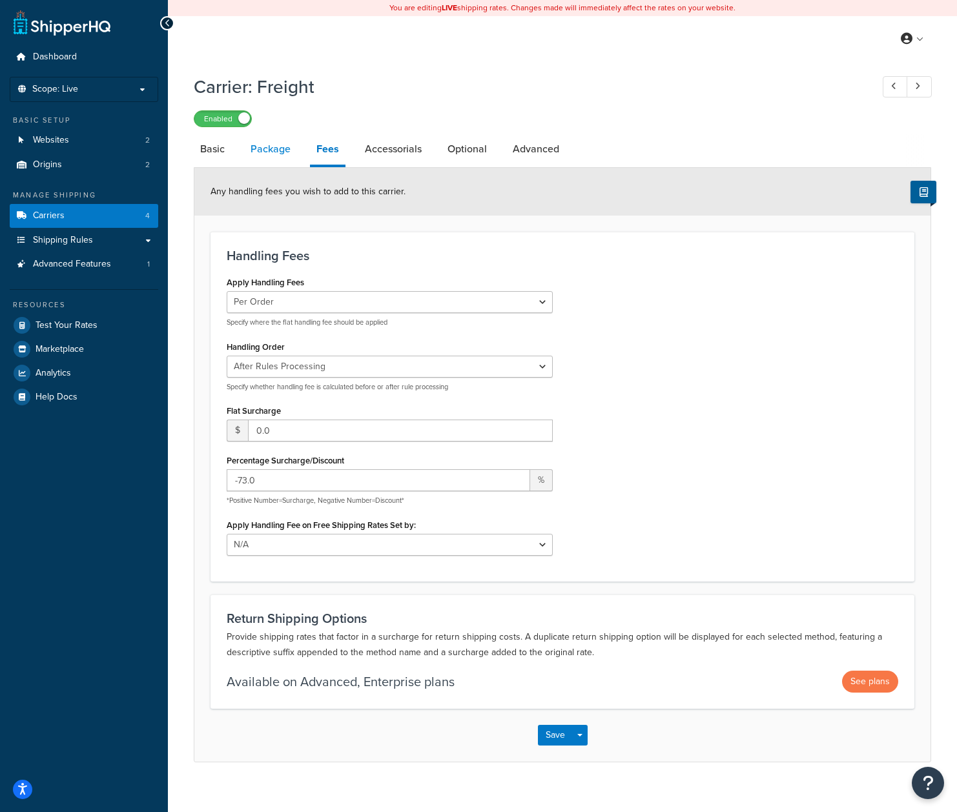
click at [283, 150] on link "Package" at bounding box center [270, 149] width 53 height 31
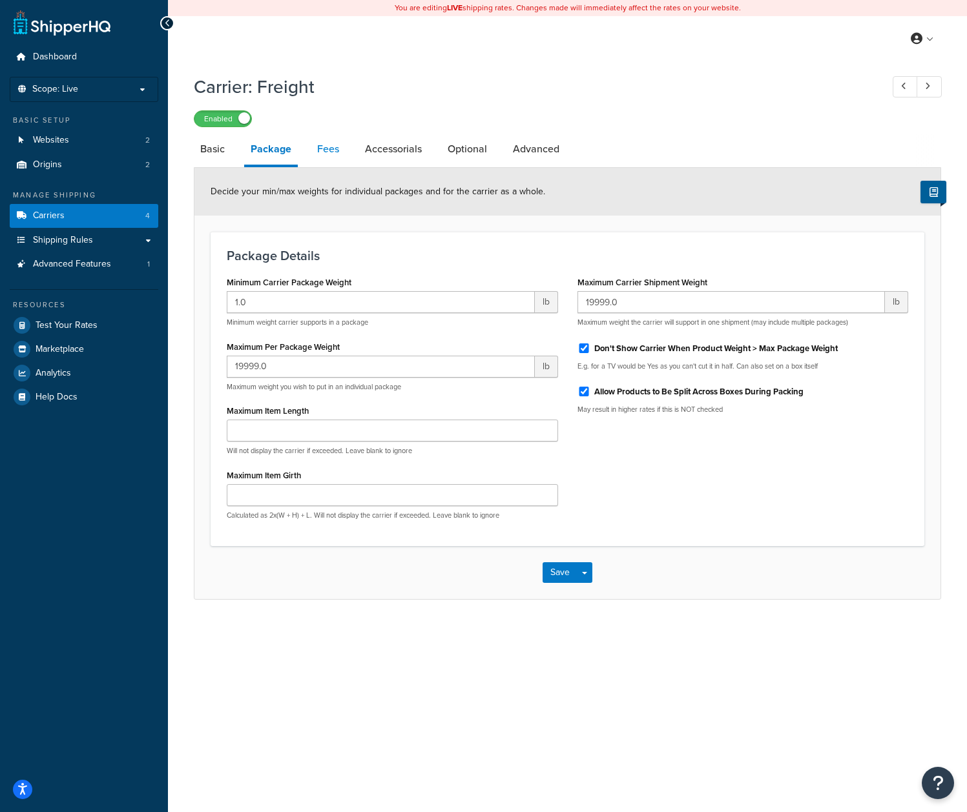
click at [325, 154] on link "Fees" at bounding box center [328, 149] width 35 height 31
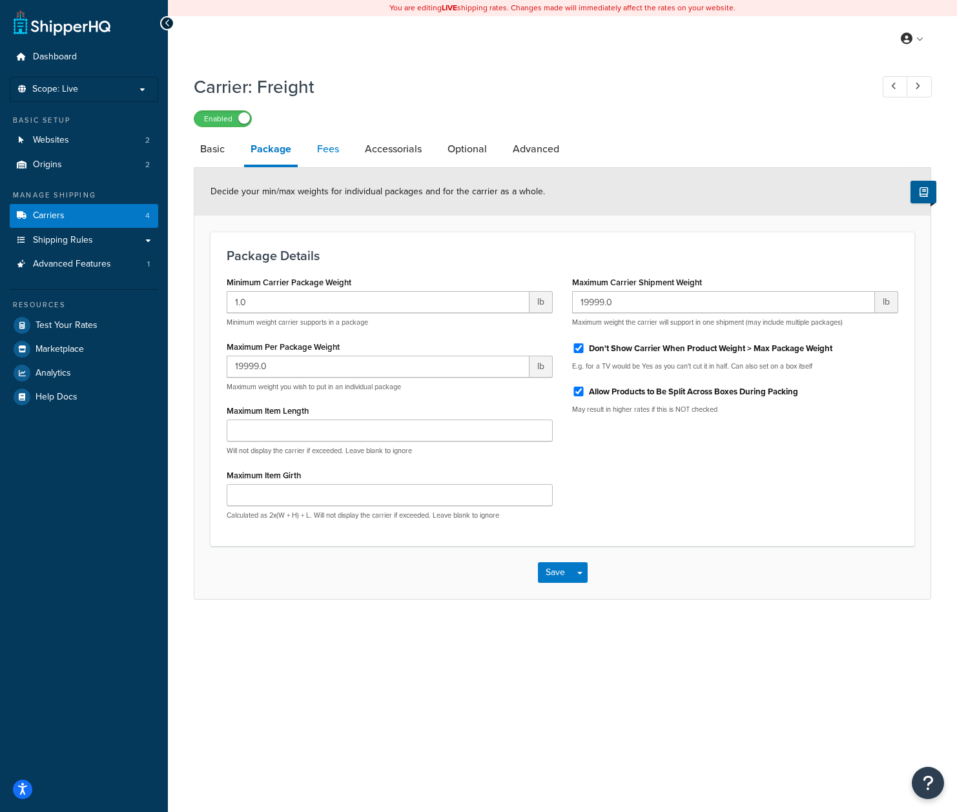
select select "AFTER"
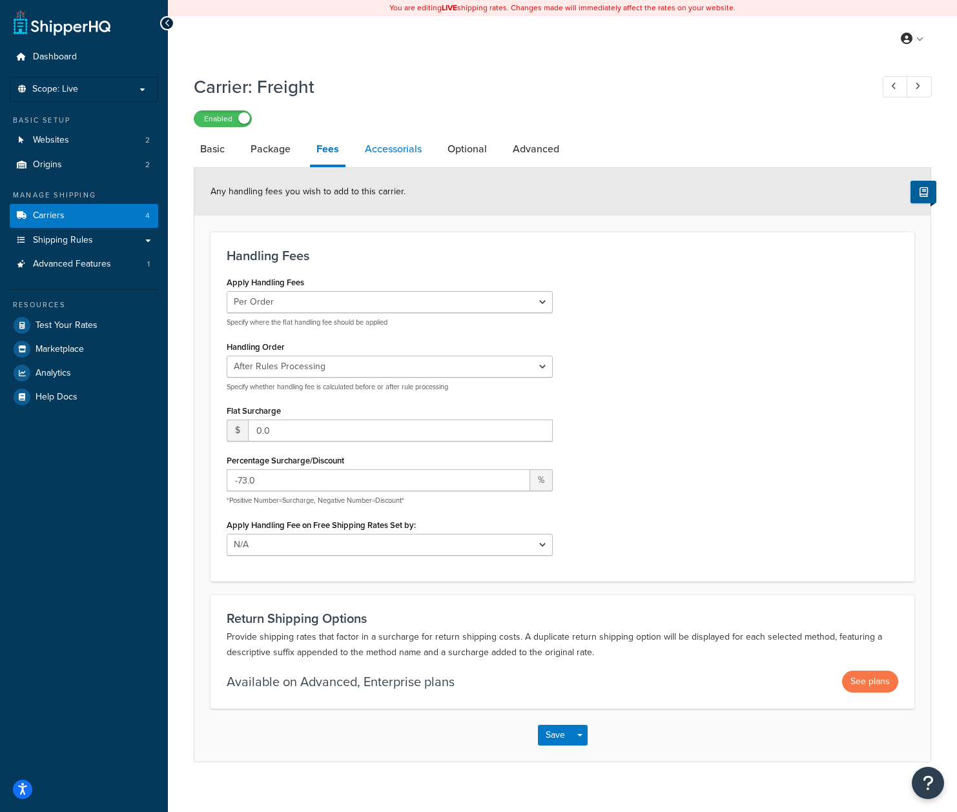
click at [384, 150] on link "Accessorials" at bounding box center [393, 149] width 70 height 31
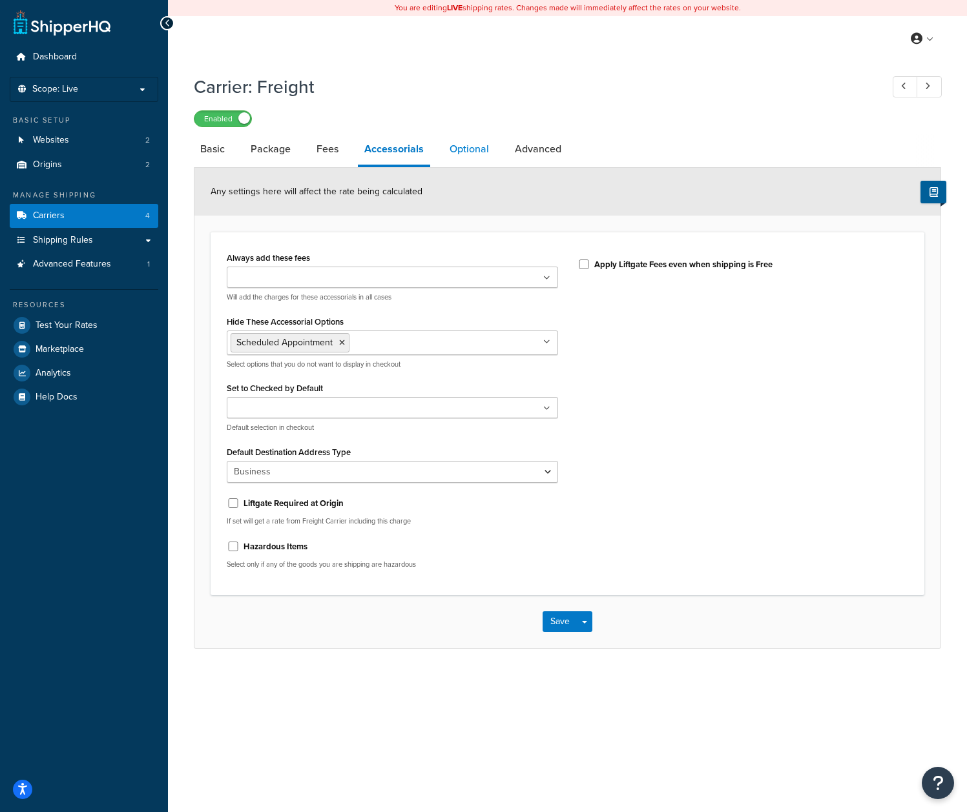
click at [475, 148] on link "Optional" at bounding box center [469, 149] width 52 height 31
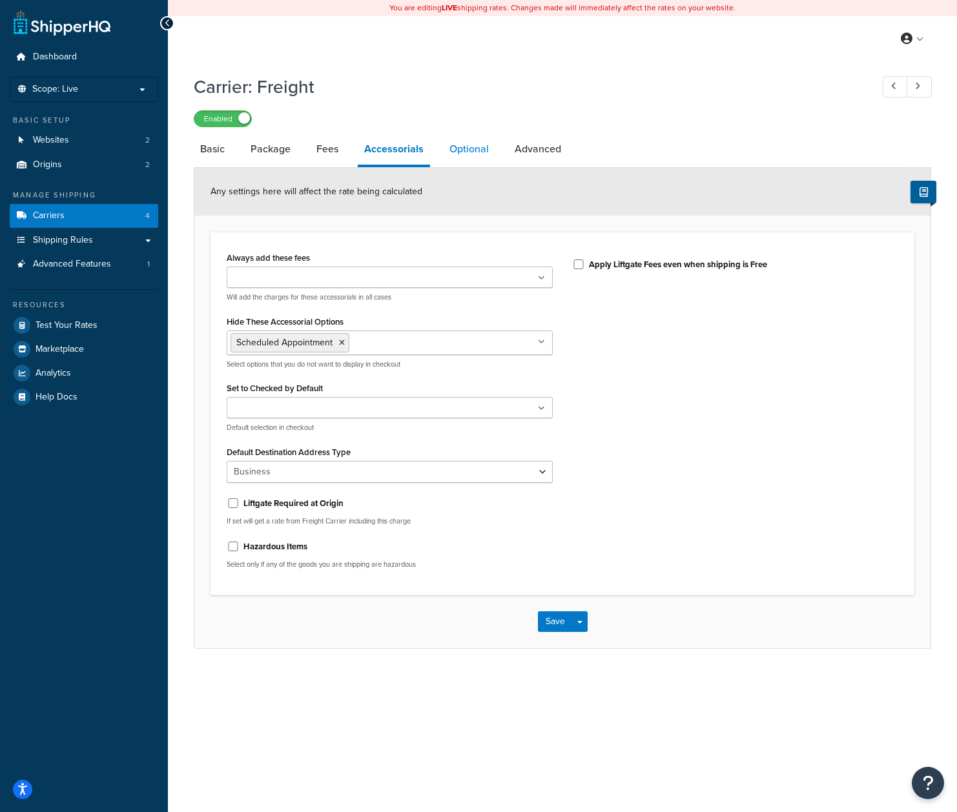
select select "100"
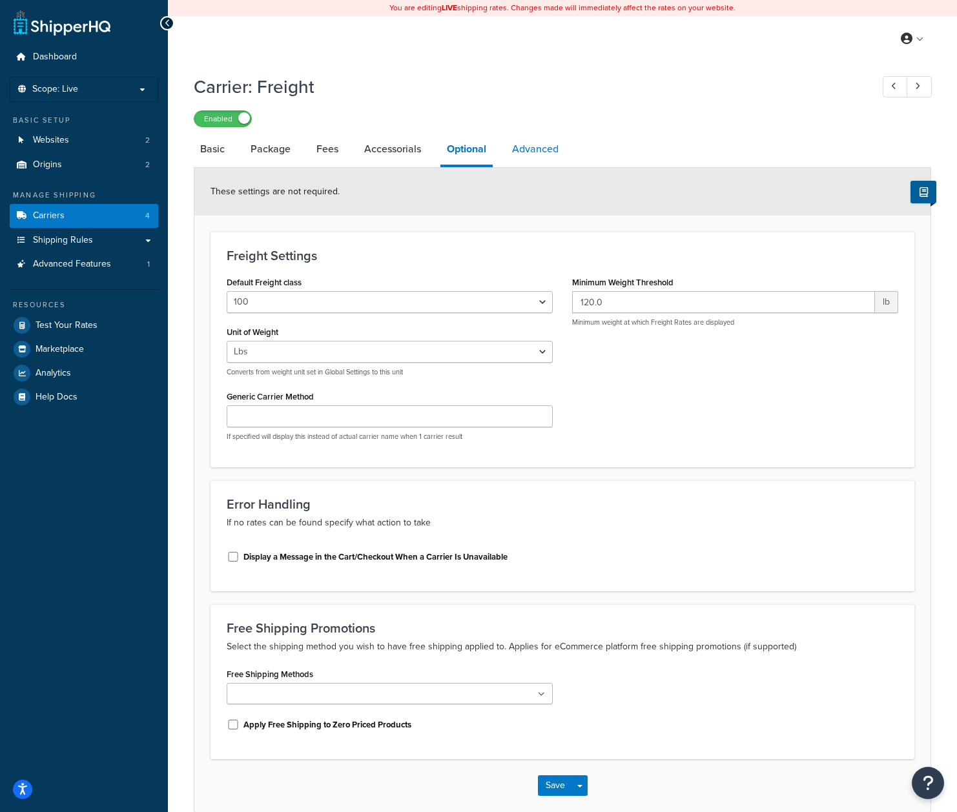
click at [522, 148] on link "Advanced" at bounding box center [535, 149] width 59 height 31
select select "false"
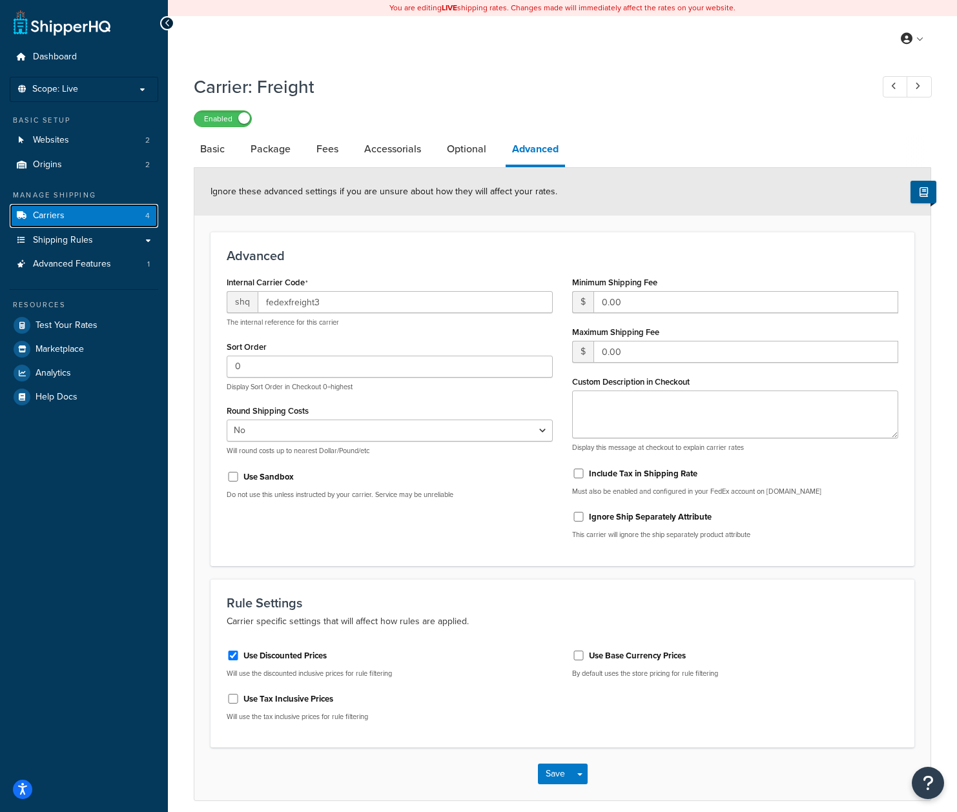
click at [53, 215] on span "Carriers" at bounding box center [49, 215] width 32 height 11
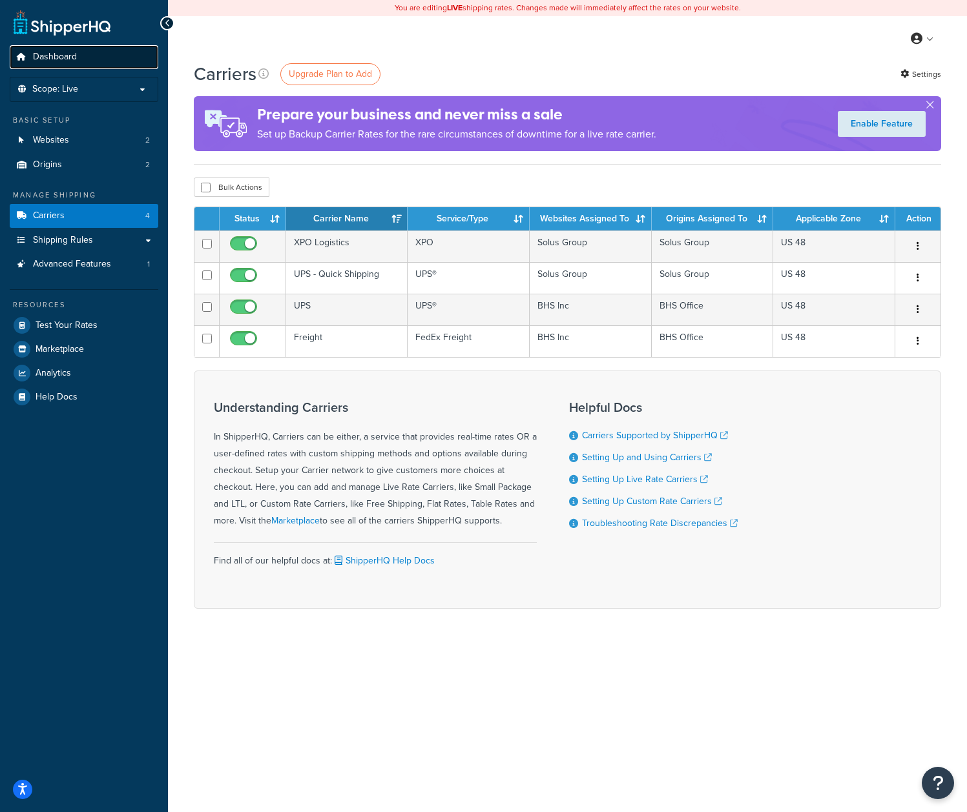
click at [67, 57] on span "Dashboard" at bounding box center [55, 57] width 44 height 11
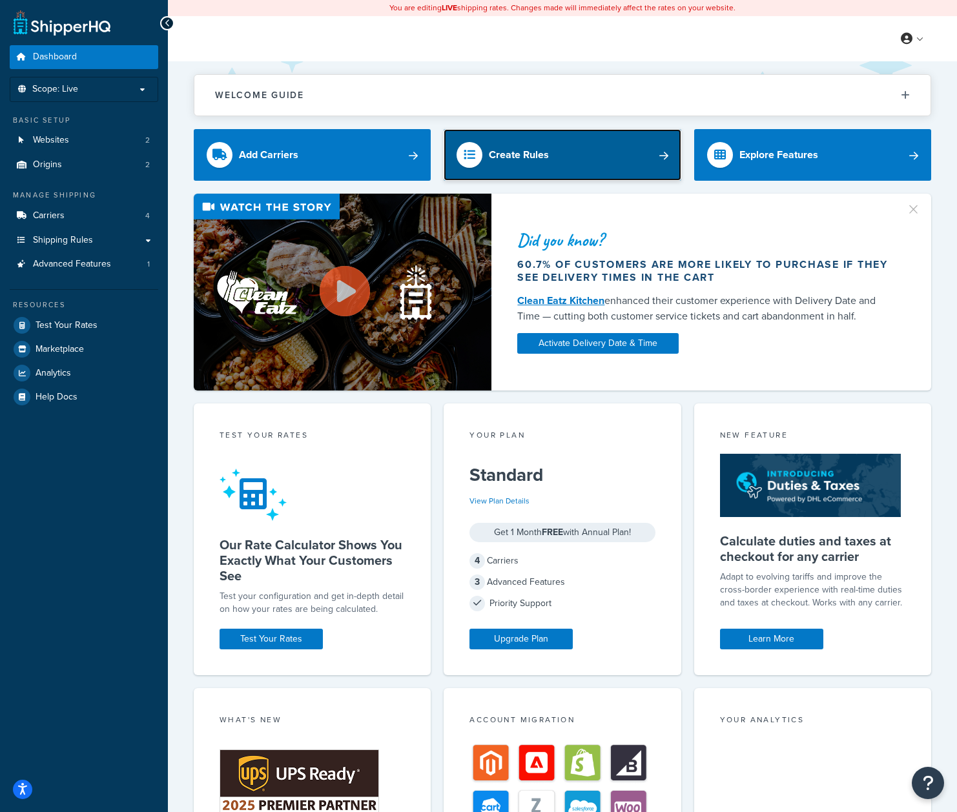
click at [569, 150] on link "Create Rules" at bounding box center [562, 155] width 237 height 52
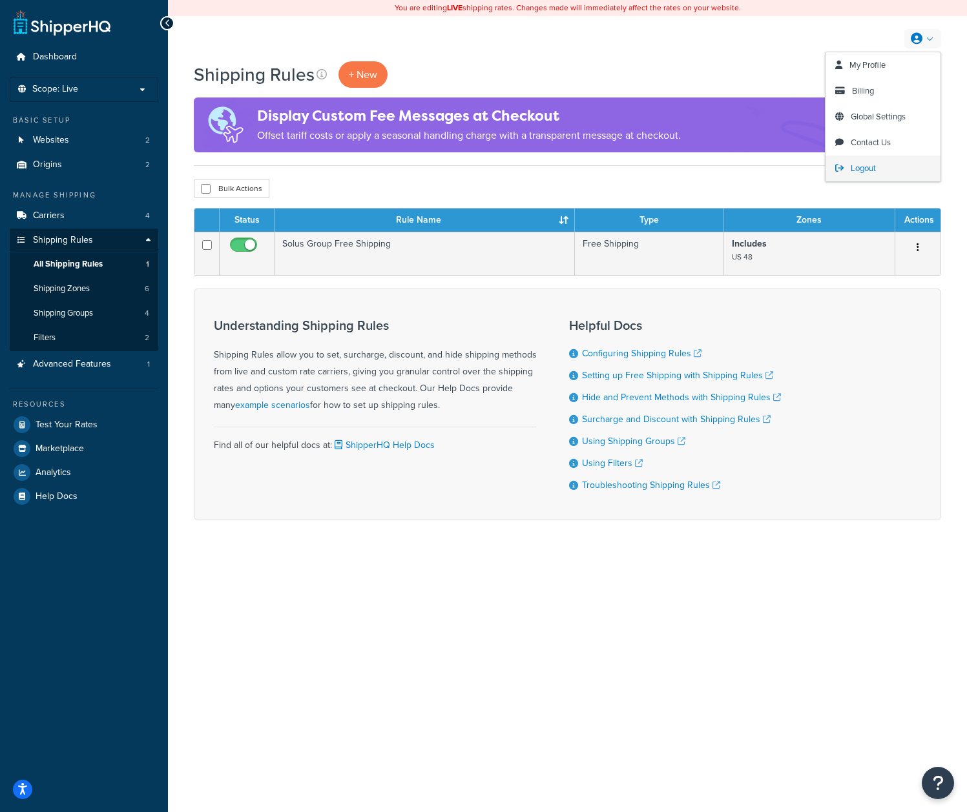
click at [872, 167] on span "Logout" at bounding box center [862, 168] width 25 height 12
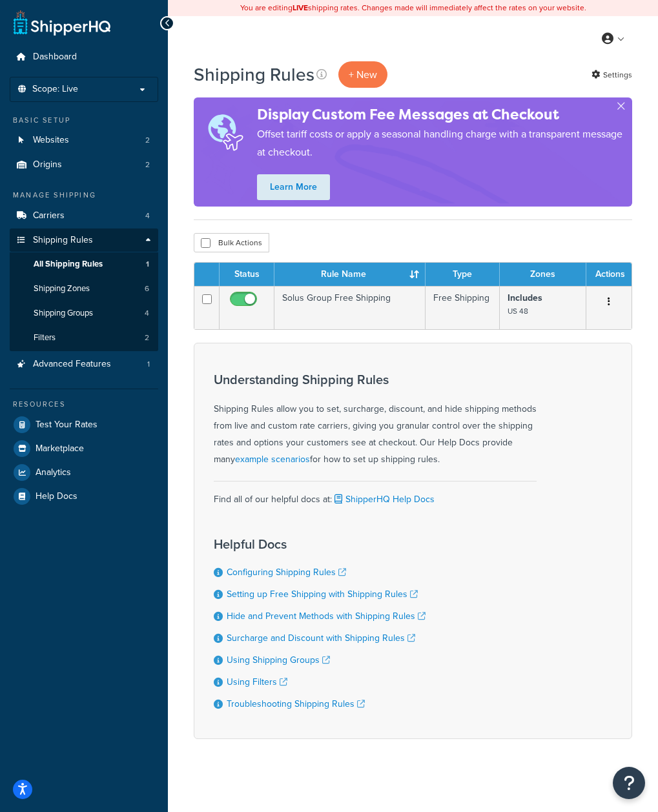
click at [6, 674] on div "Dashboard Scope: Live Development Integration Test Basic Setup Websites 2 Origi…" at bounding box center [84, 408] width 168 height 817
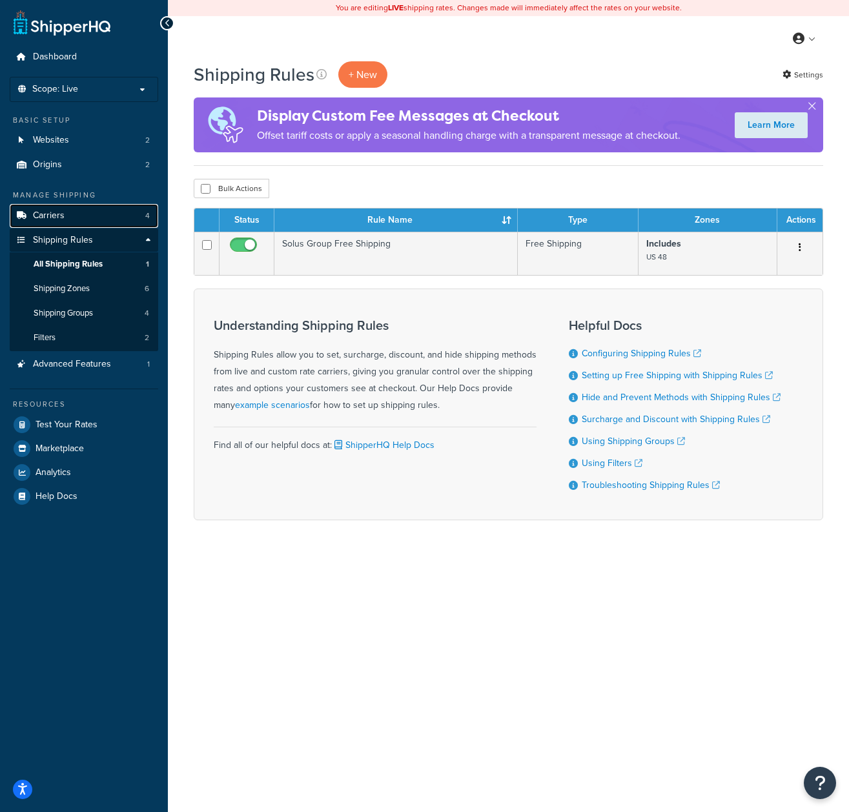
click at [65, 223] on link "Carriers 4" at bounding box center [84, 216] width 148 height 24
